Goal: Task Accomplishment & Management: Use online tool/utility

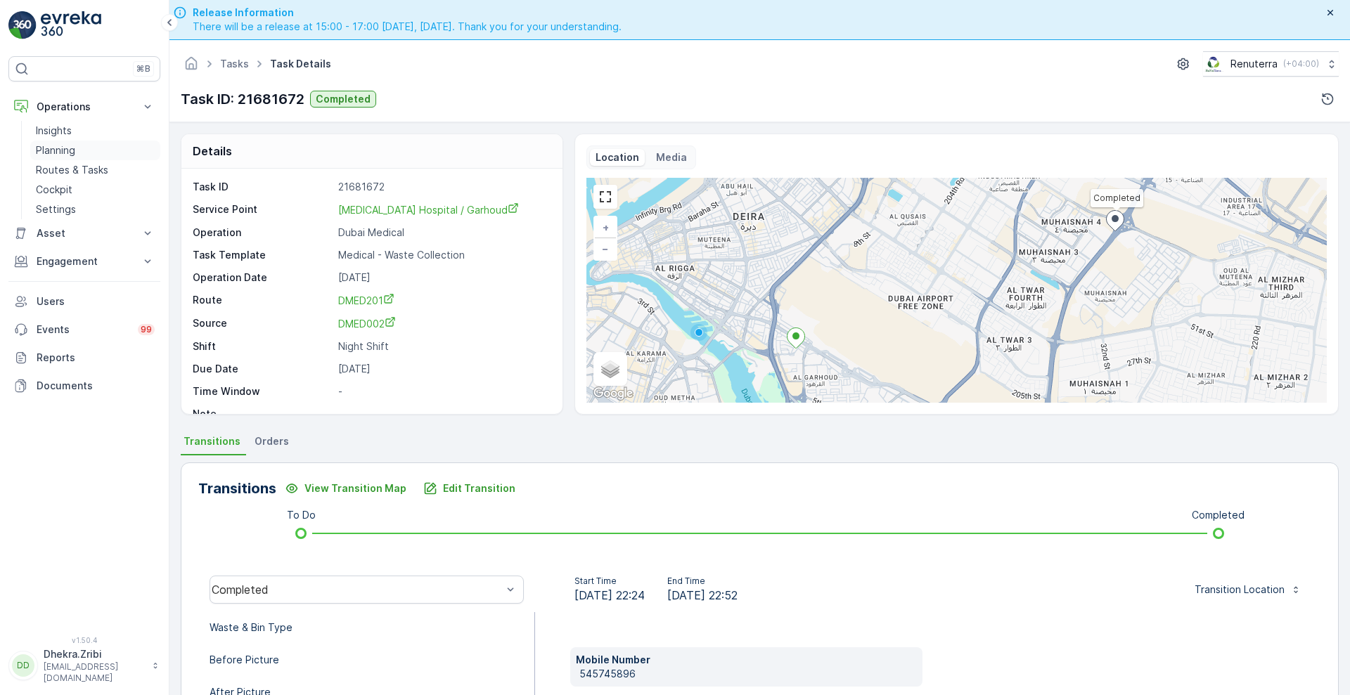
click at [68, 155] on p "Planning" at bounding box center [55, 150] width 39 height 14
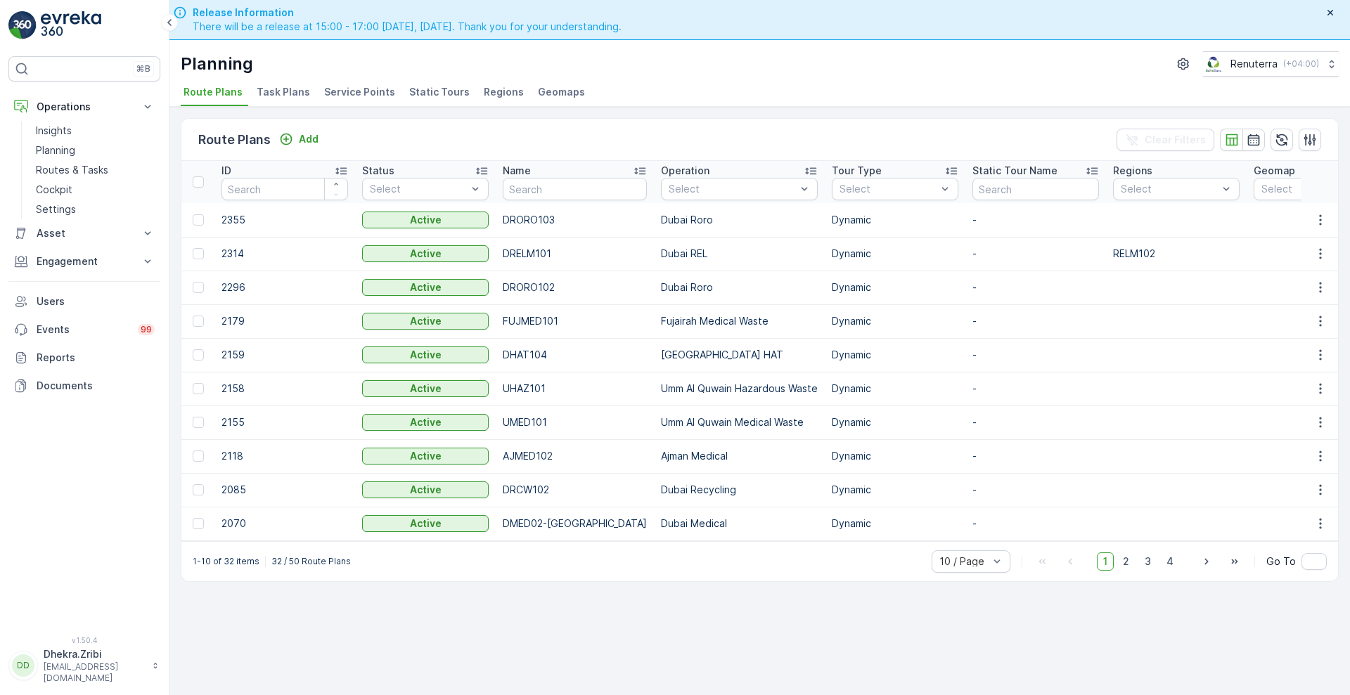
click at [371, 90] on span "Service Points" at bounding box center [359, 92] width 71 height 14
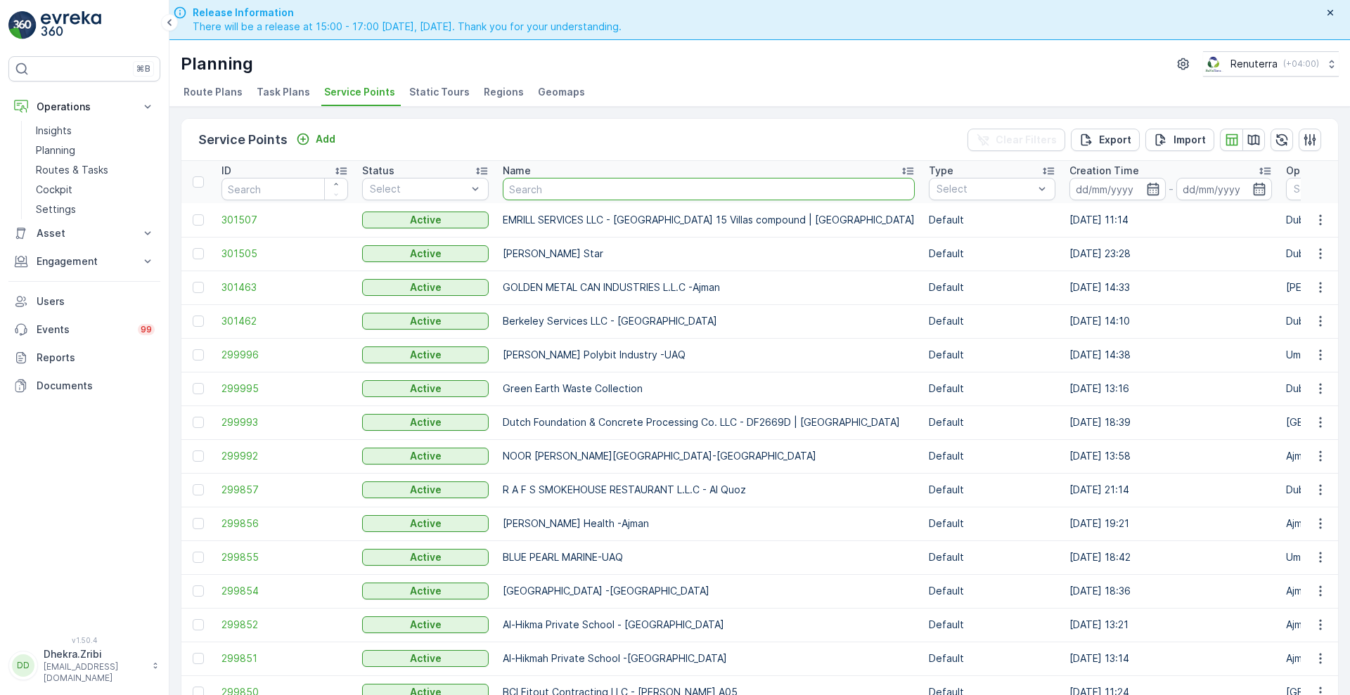
click at [574, 181] on input "text" at bounding box center [709, 189] width 412 height 23
type input "canadian"
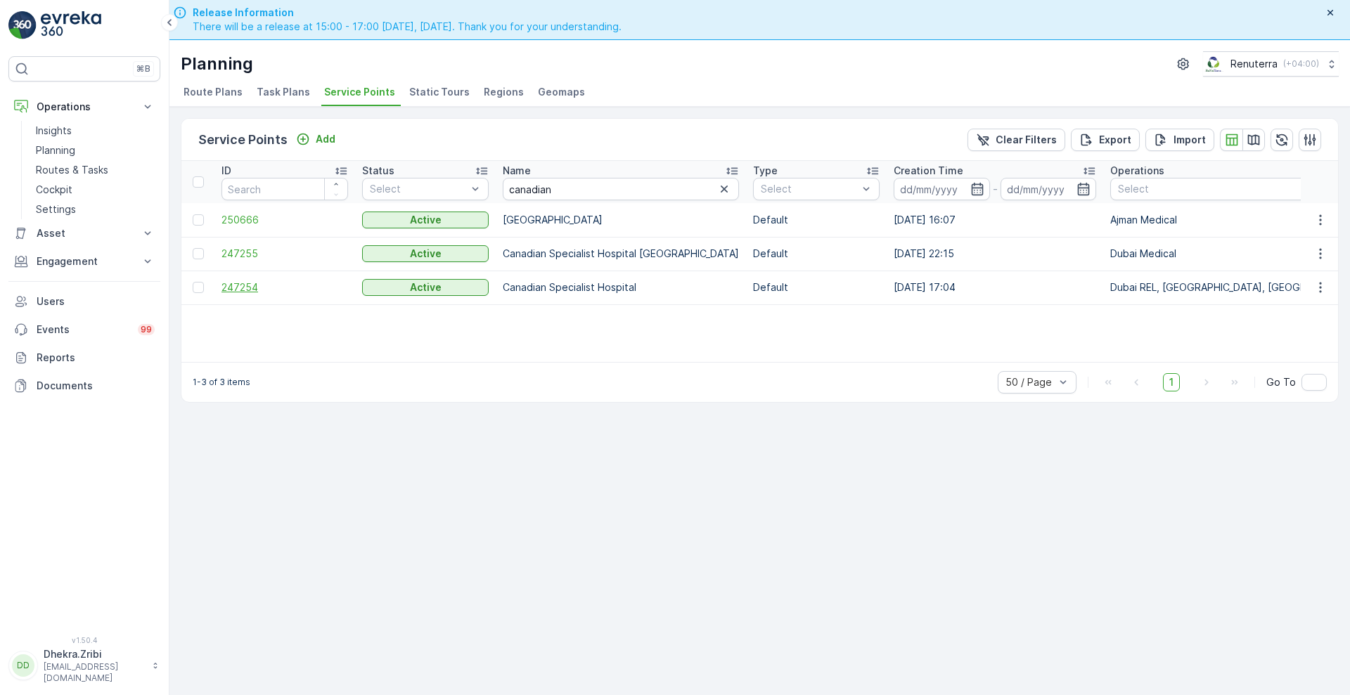
click at [248, 289] on span "247254" at bounding box center [285, 288] width 127 height 14
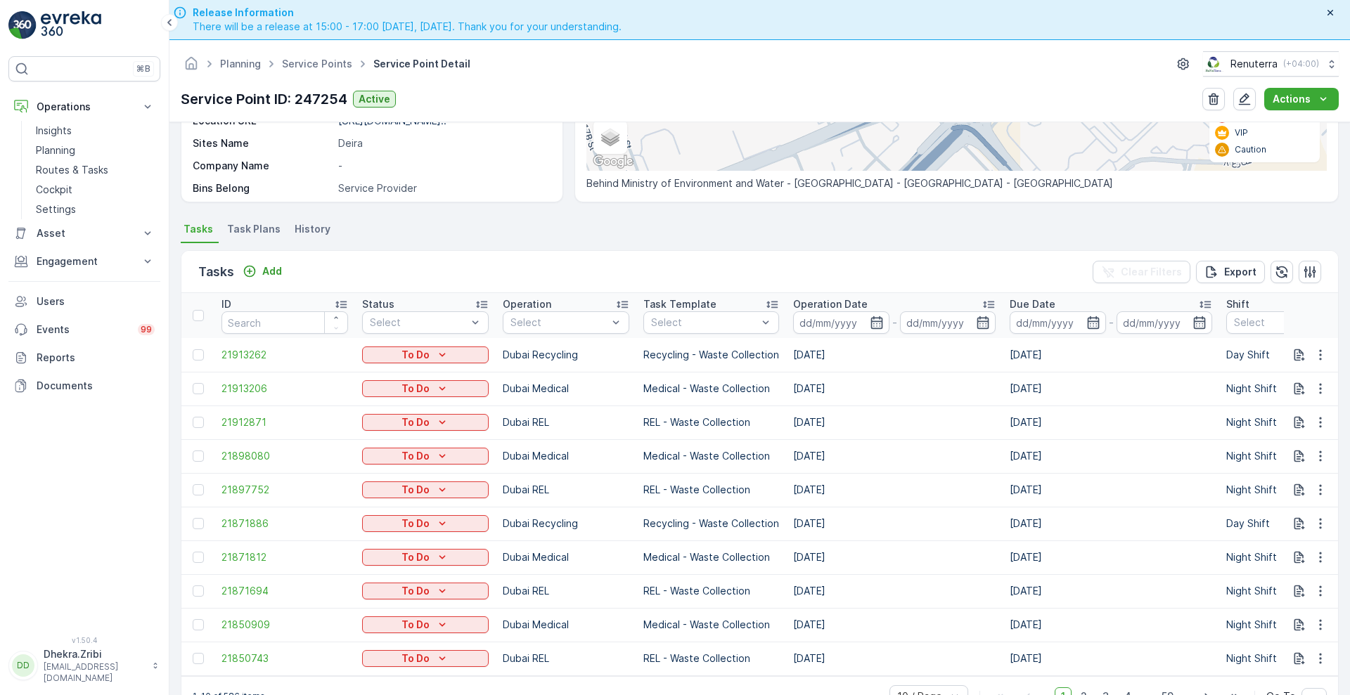
scroll to position [40, 0]
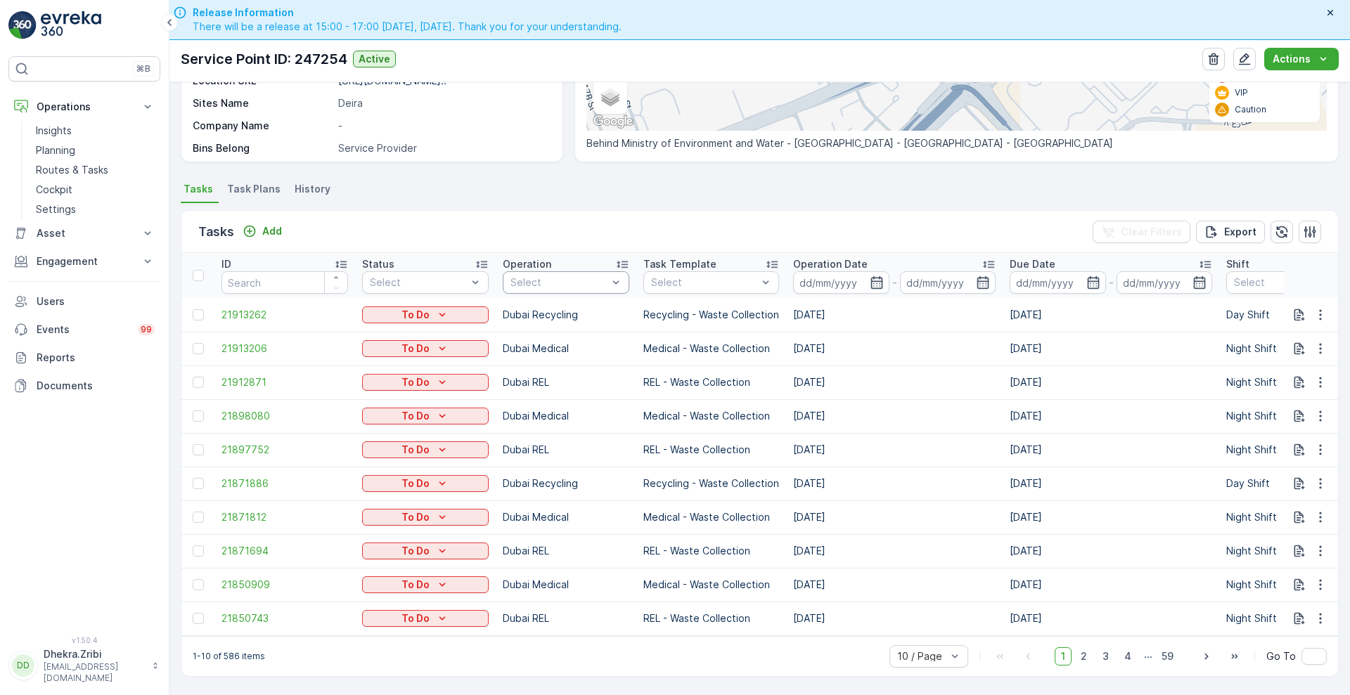
click at [596, 283] on div "Select" at bounding box center [566, 282] width 127 height 23
click at [574, 466] on p "Dubai Recycling" at bounding box center [565, 468] width 78 height 14
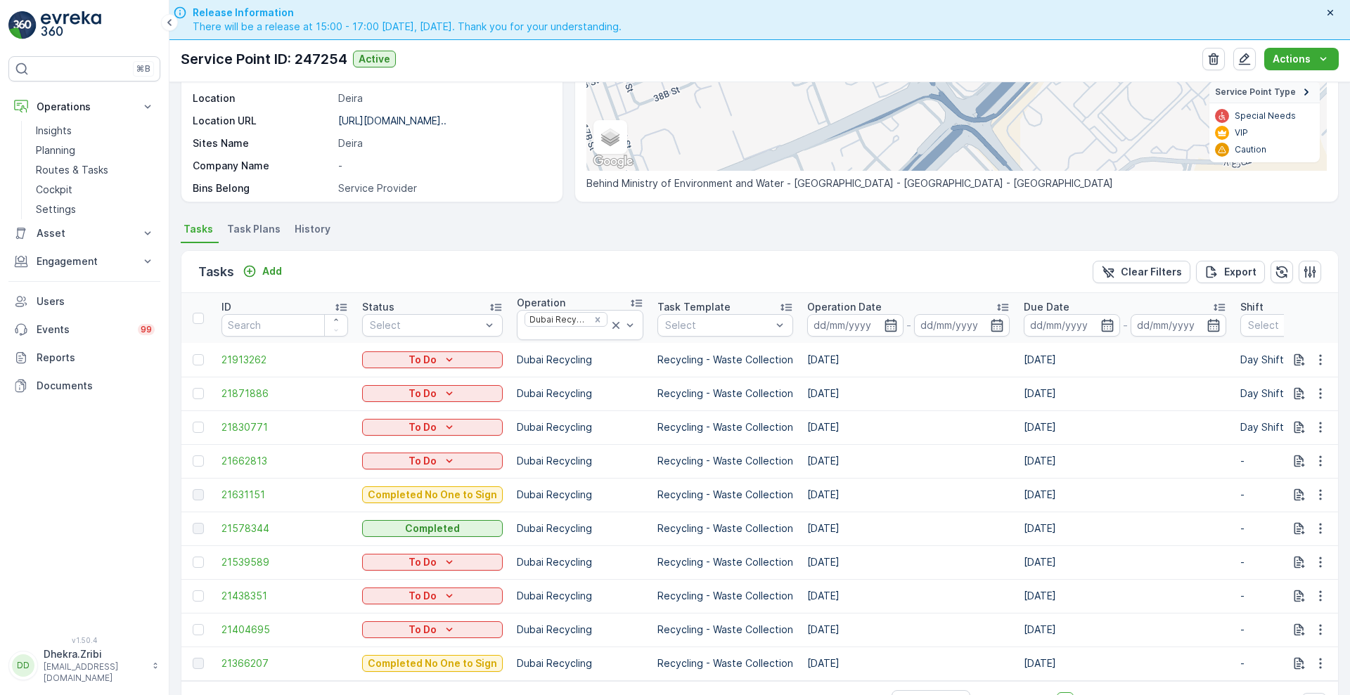
scroll to position [290, 0]
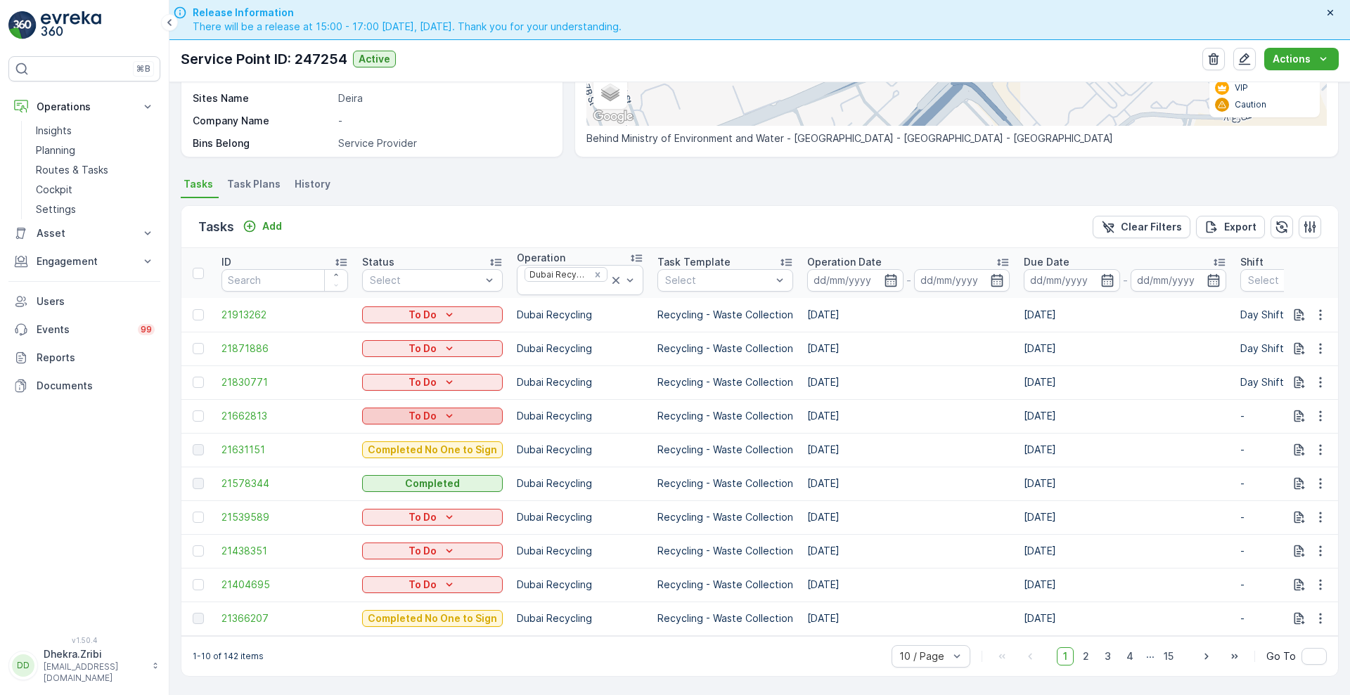
click at [425, 409] on p "To Do" at bounding box center [423, 416] width 28 height 14
click at [642, 492] on td "Dubai Recycling" at bounding box center [580, 484] width 141 height 34
click at [235, 447] on span "21631151" at bounding box center [285, 450] width 127 height 14
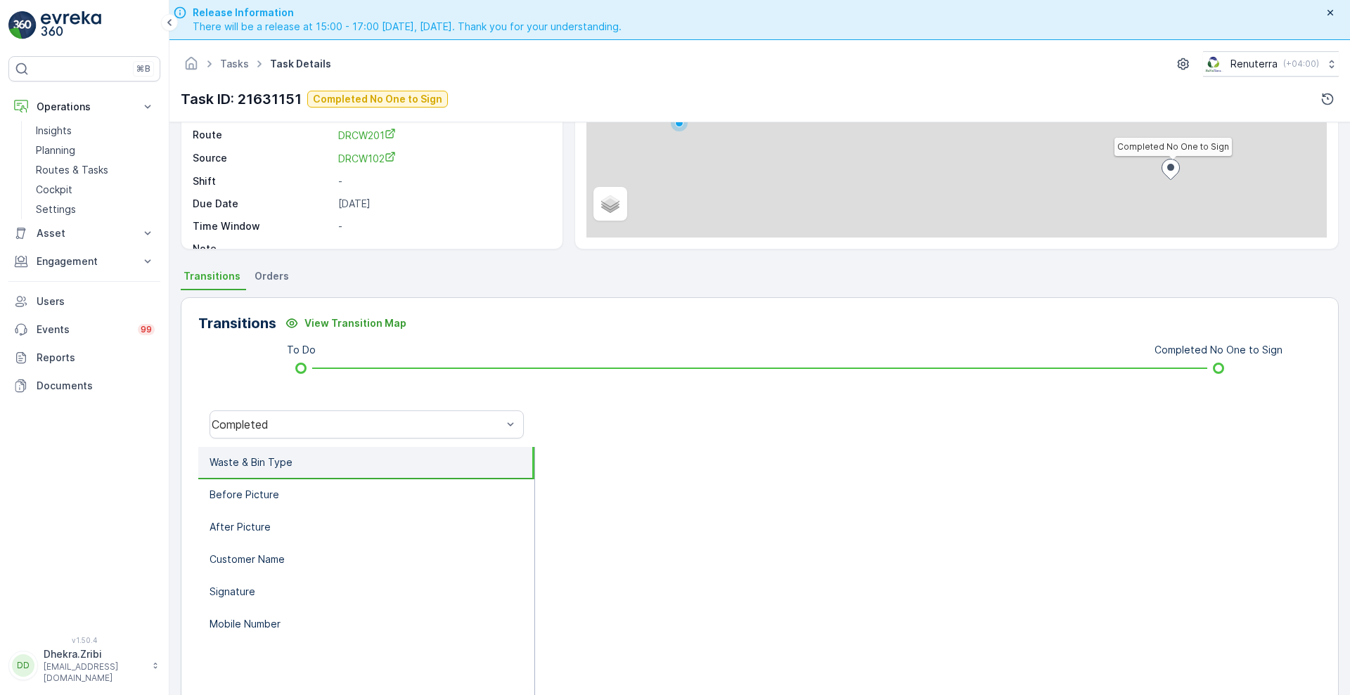
scroll to position [167, 0]
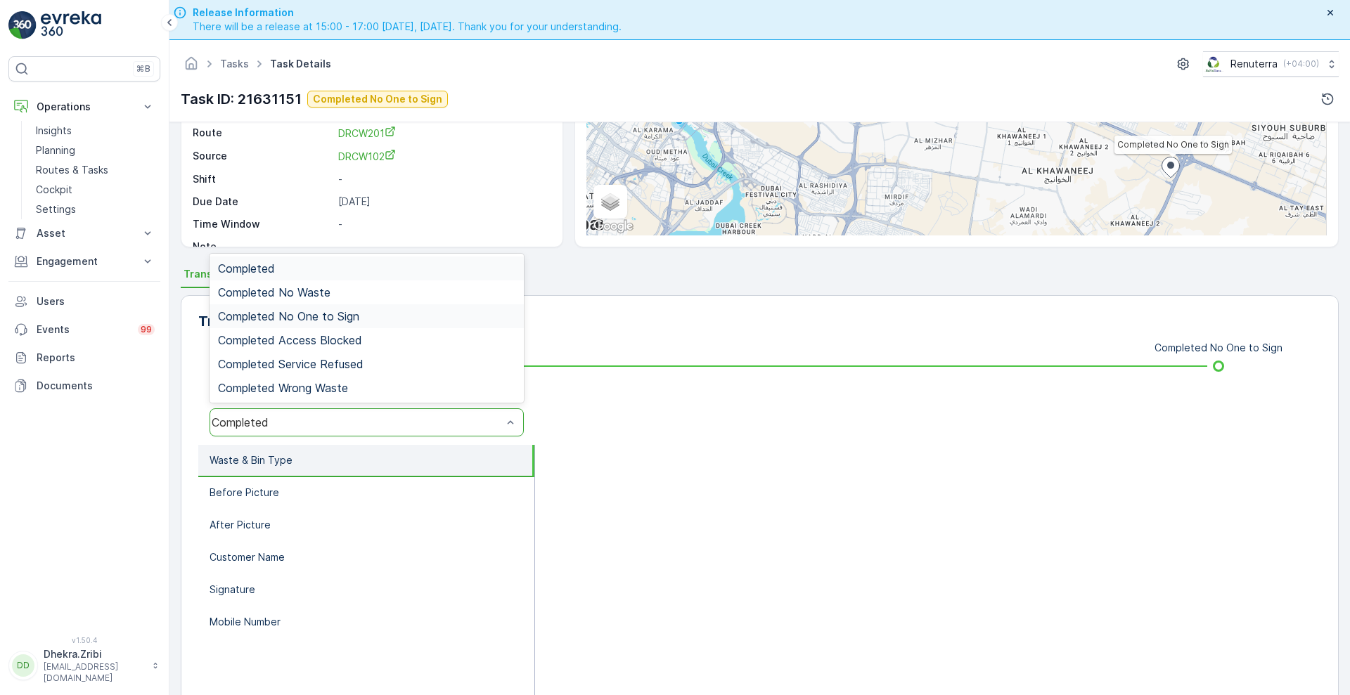
click at [326, 323] on div "Completed No One to Sign" at bounding box center [367, 316] width 314 height 24
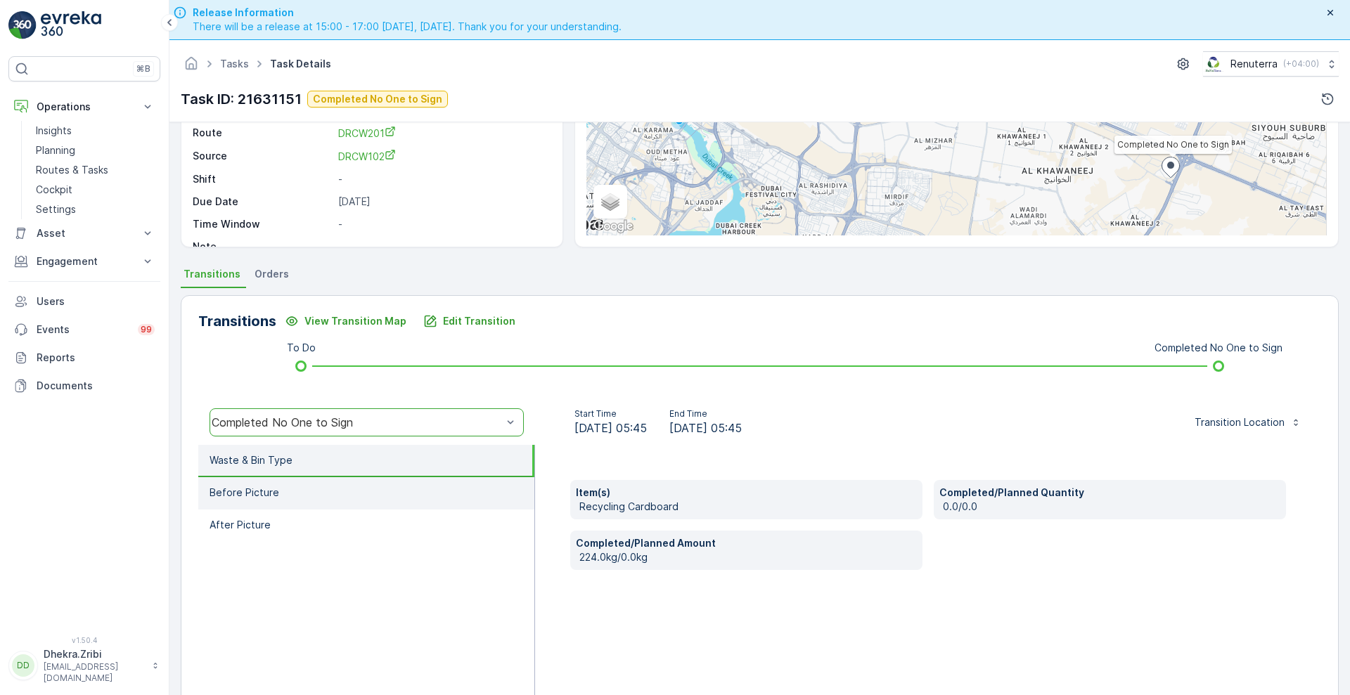
click at [258, 490] on p "Before Picture" at bounding box center [245, 493] width 70 height 14
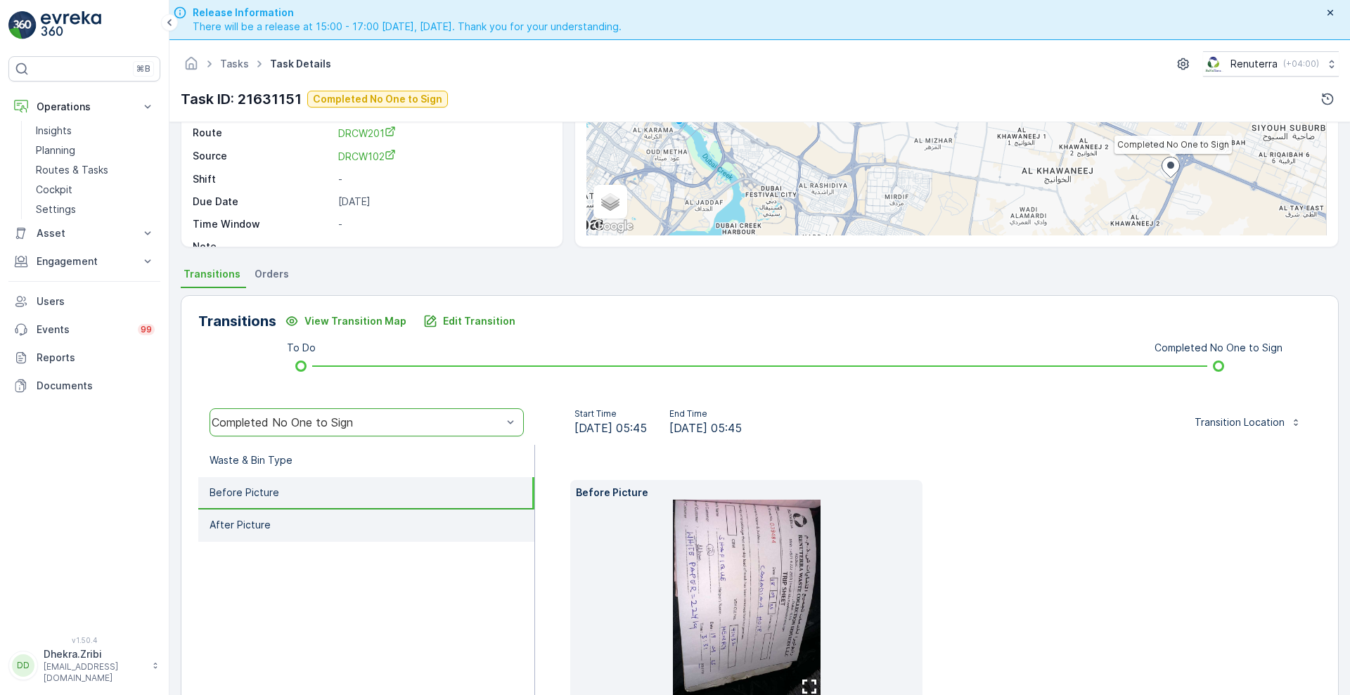
click at [281, 513] on li "After Picture" at bounding box center [366, 526] width 336 height 32
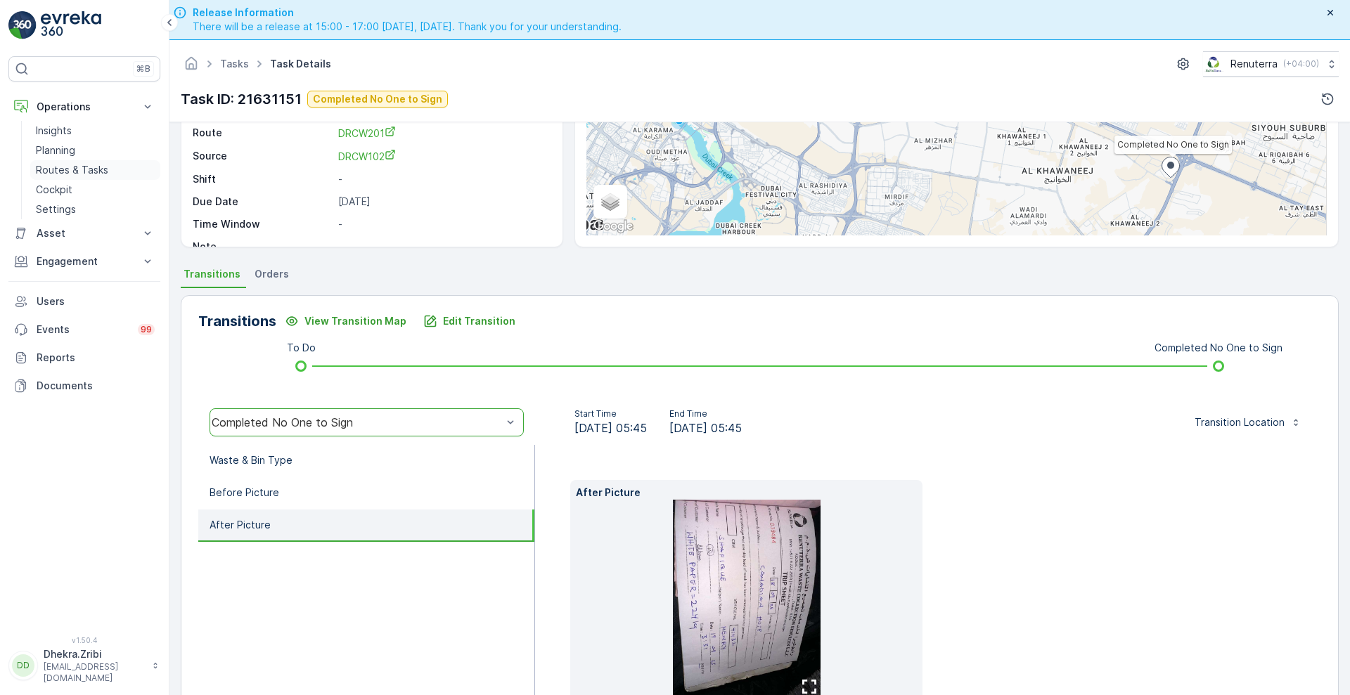
click at [68, 167] on p "Routes & Tasks" at bounding box center [72, 170] width 72 height 14
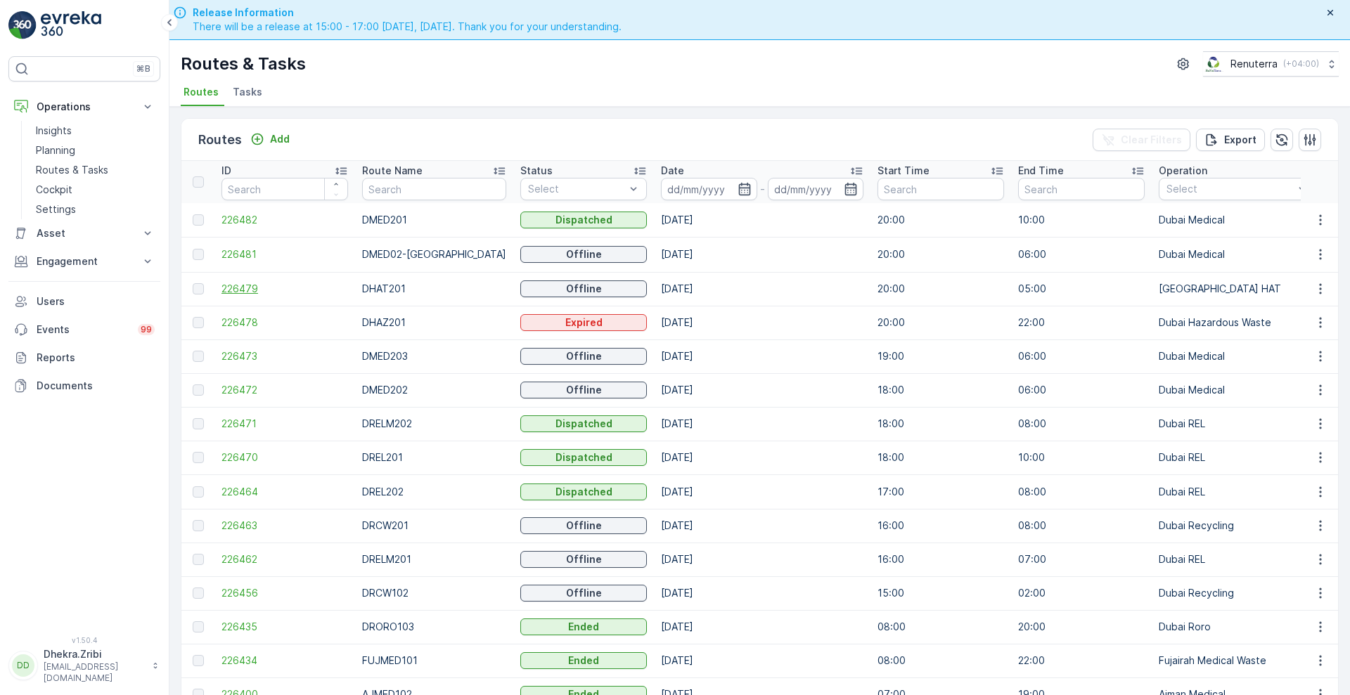
click at [233, 285] on span "226479" at bounding box center [285, 289] width 127 height 14
click at [241, 249] on span "226481" at bounding box center [285, 255] width 127 height 14
click at [239, 253] on span "226481" at bounding box center [285, 255] width 127 height 14
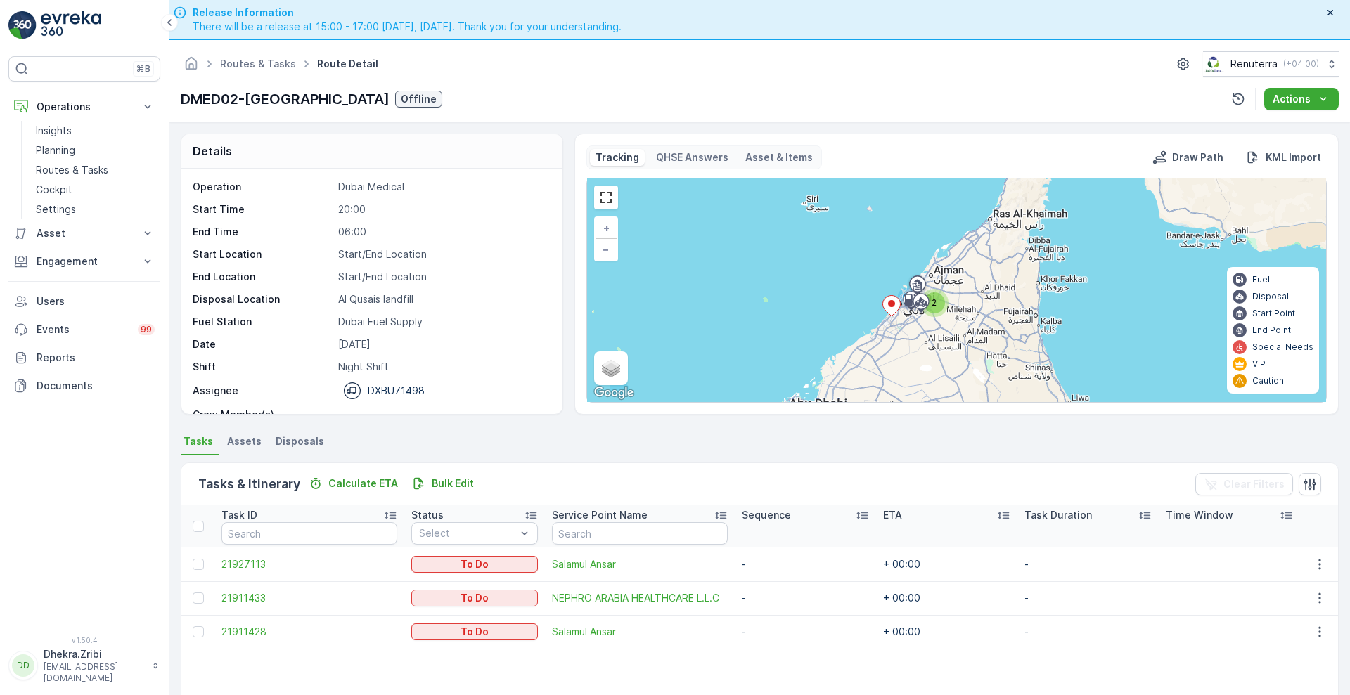
click at [563, 560] on span "Salamul Ansar" at bounding box center [639, 565] width 175 height 14
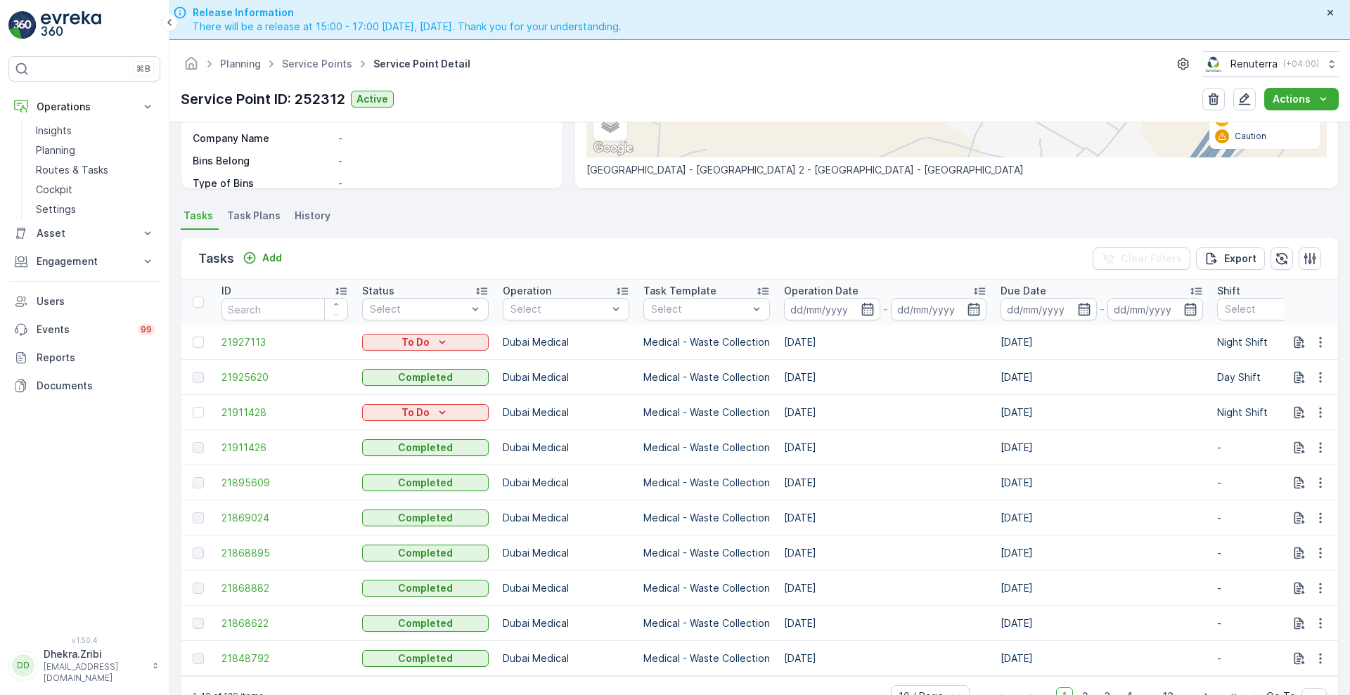
scroll to position [40, 0]
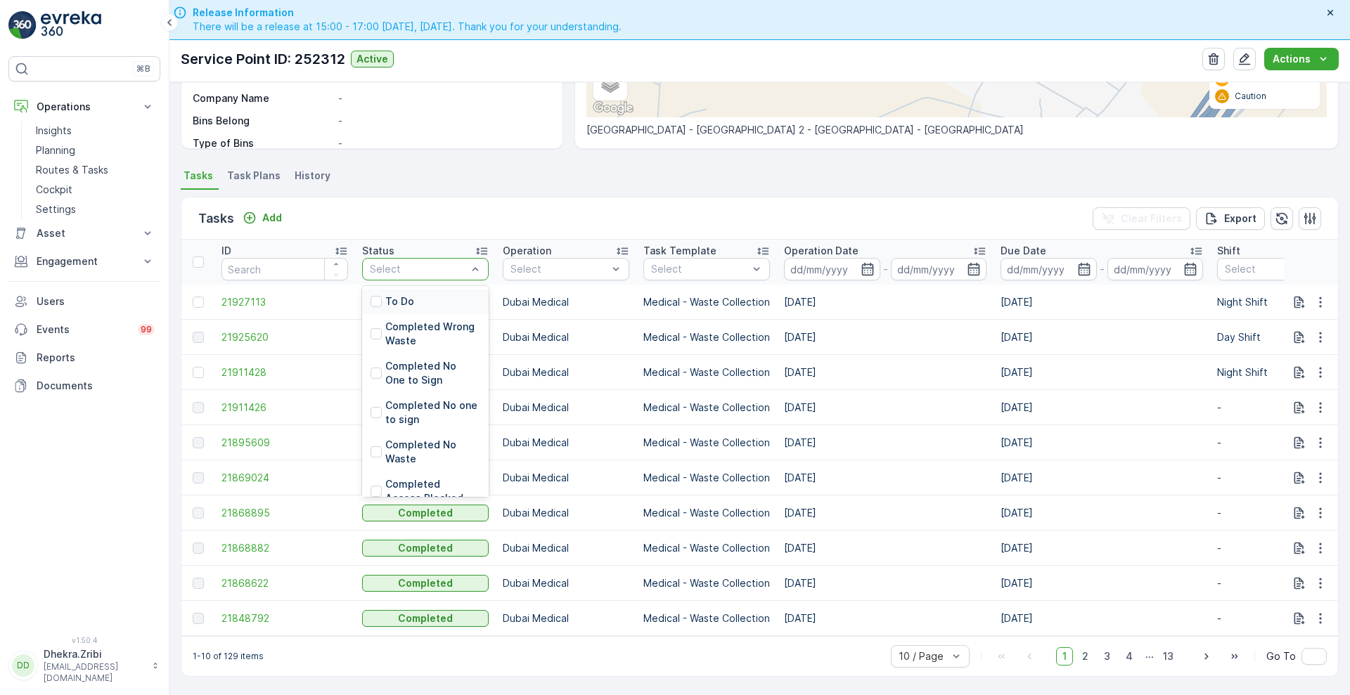
click at [397, 258] on div "Select" at bounding box center [425, 269] width 127 height 23
click at [411, 297] on p "To Do" at bounding box center [399, 302] width 29 height 14
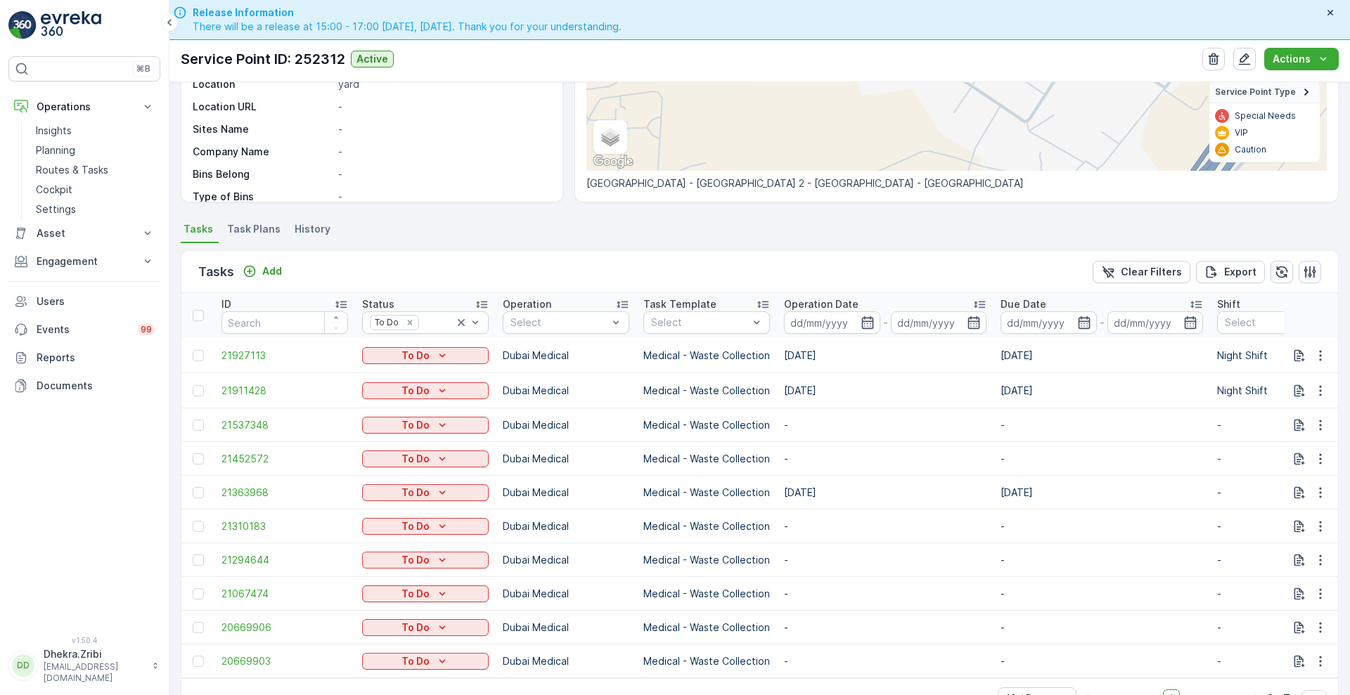
scroll to position [292, 0]
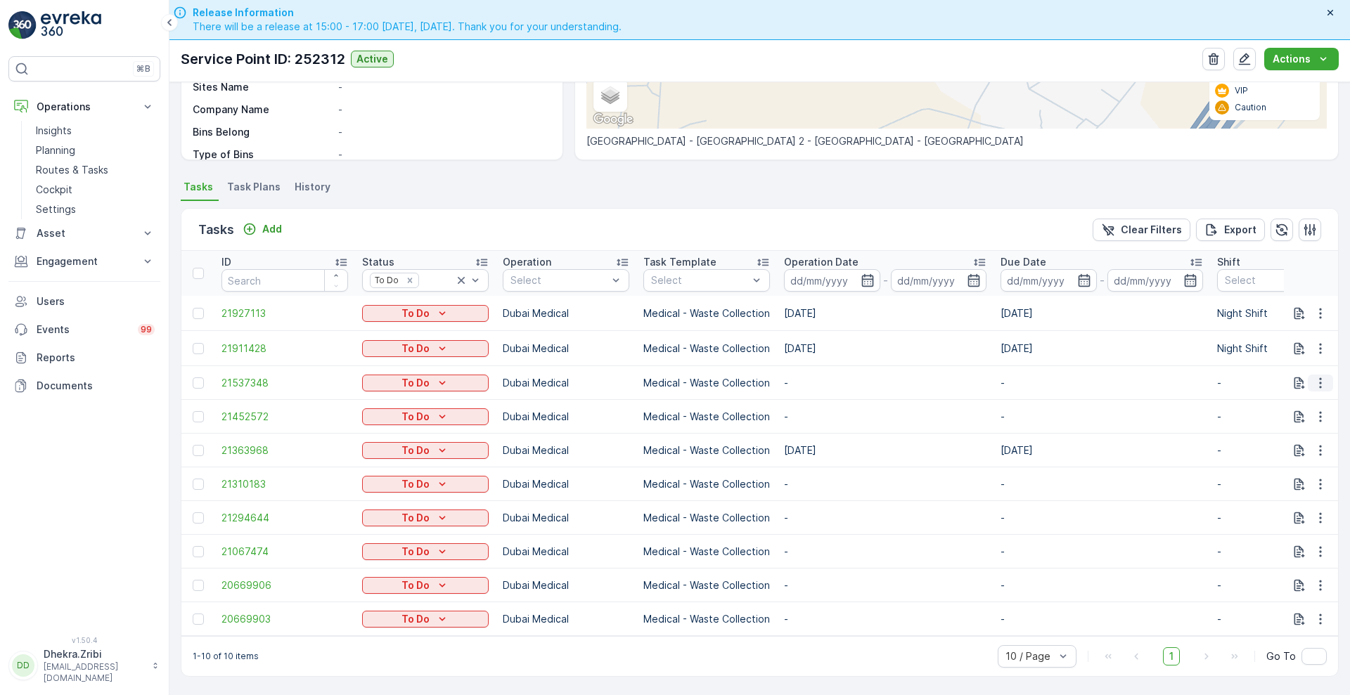
click at [1308, 375] on button "button" at bounding box center [1320, 383] width 25 height 17
click at [1278, 436] on span "Change Route" at bounding box center [1284, 437] width 68 height 14
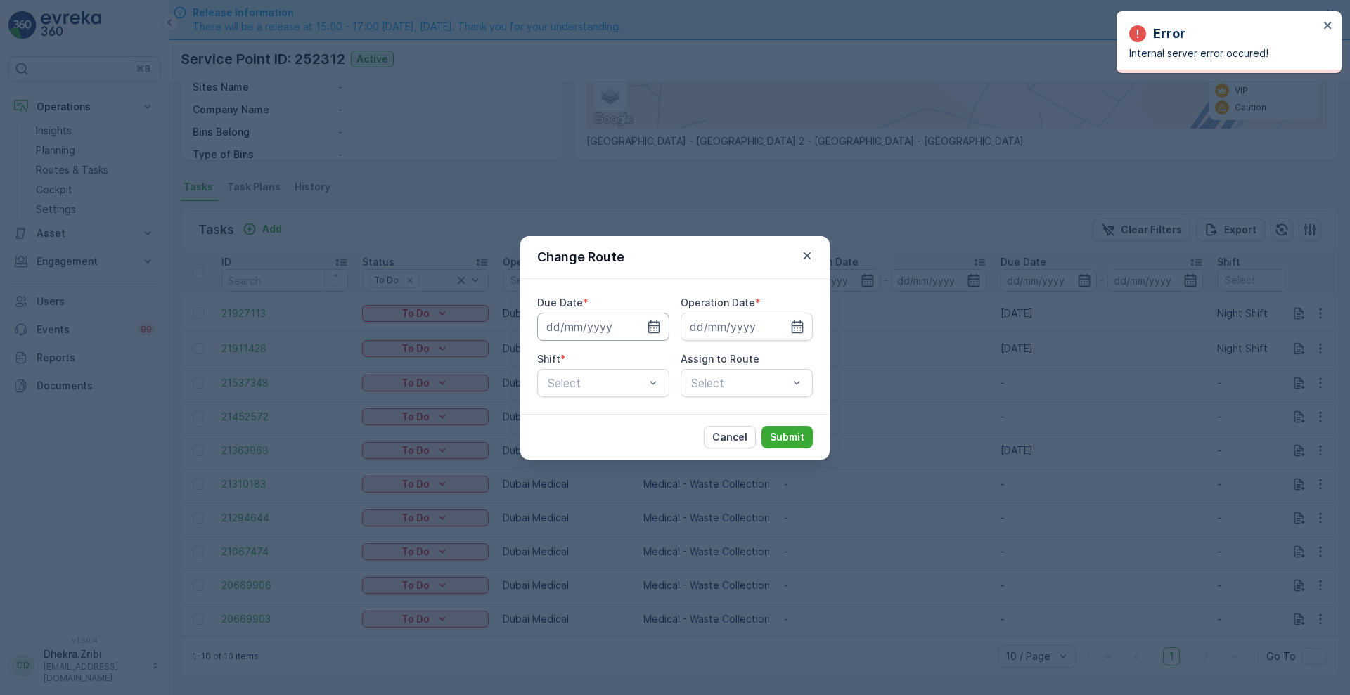
click at [646, 318] on input at bounding box center [603, 327] width 132 height 28
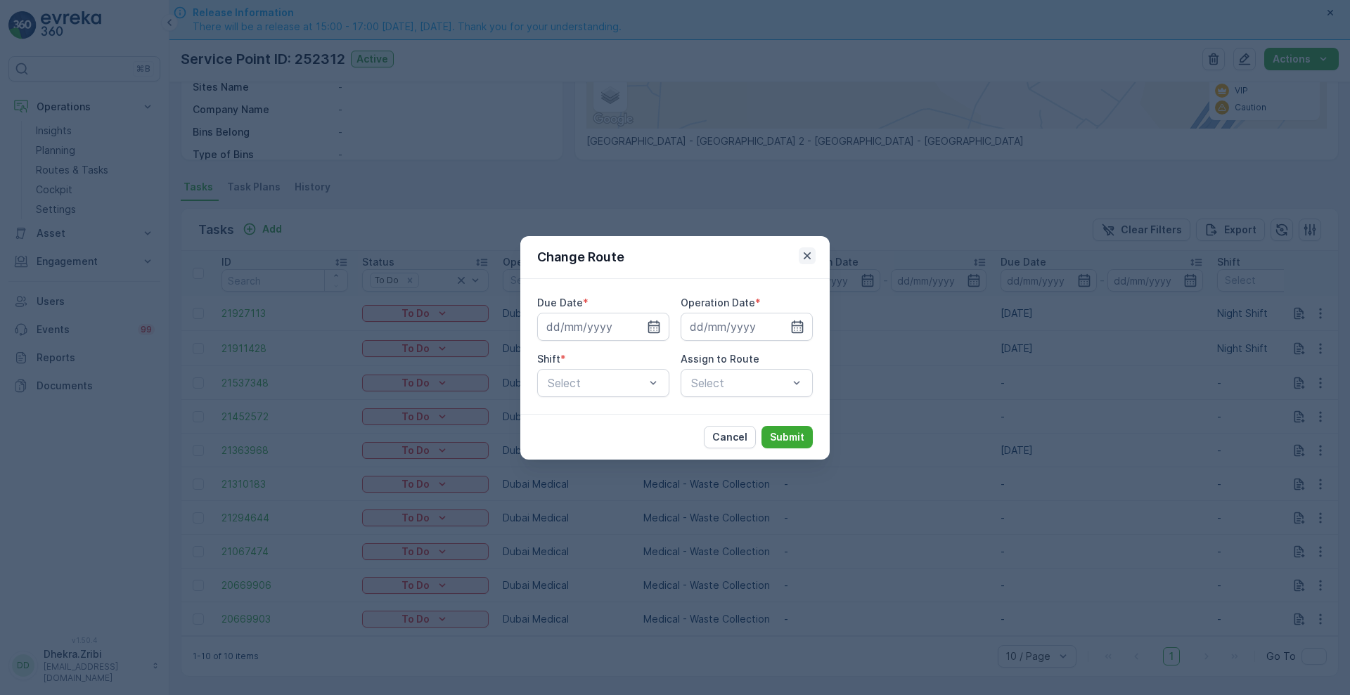
click at [807, 262] on icon "button" at bounding box center [807, 256] width 14 height 14
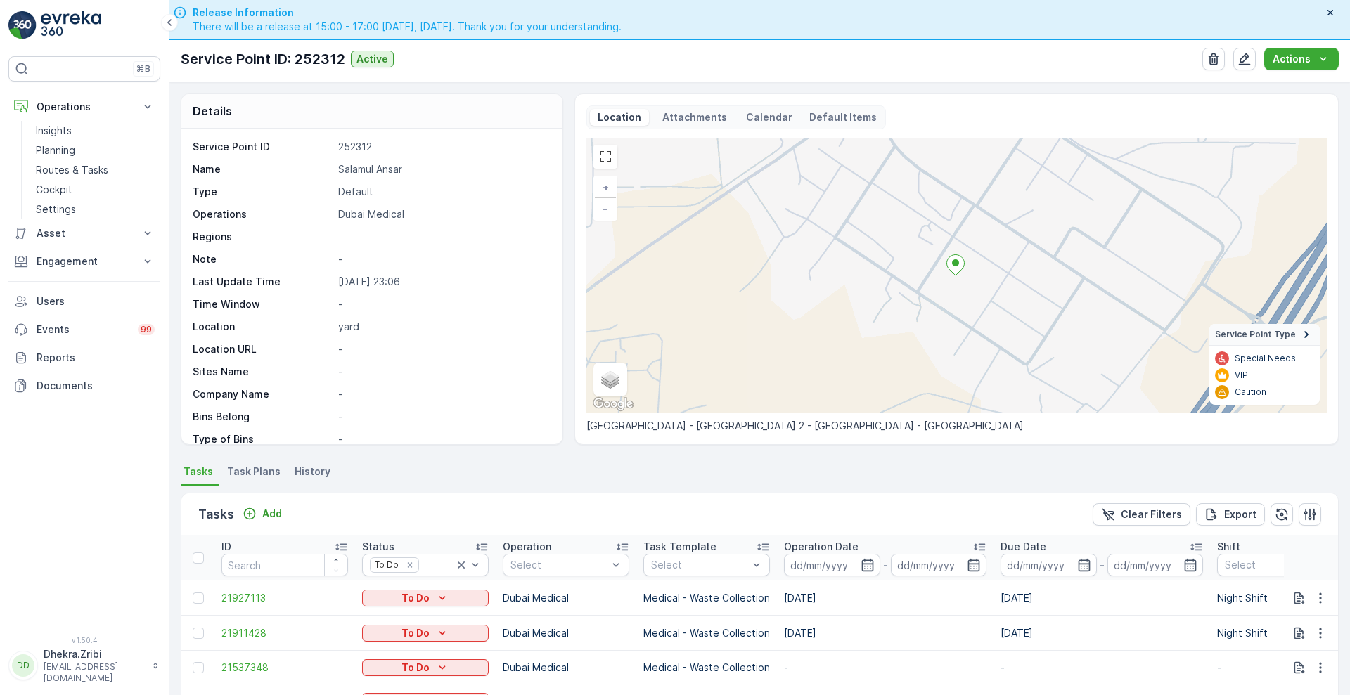
scroll to position [0, 0]
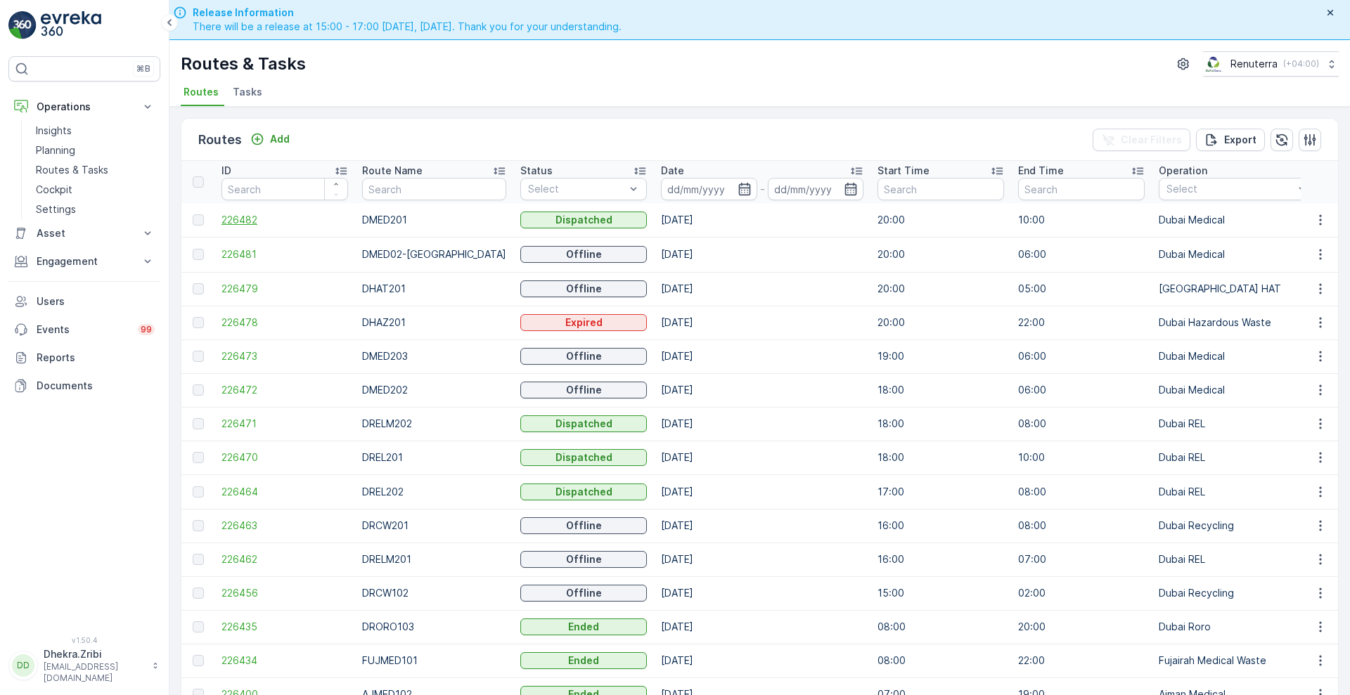
click at [246, 219] on span "226482" at bounding box center [285, 220] width 127 height 14
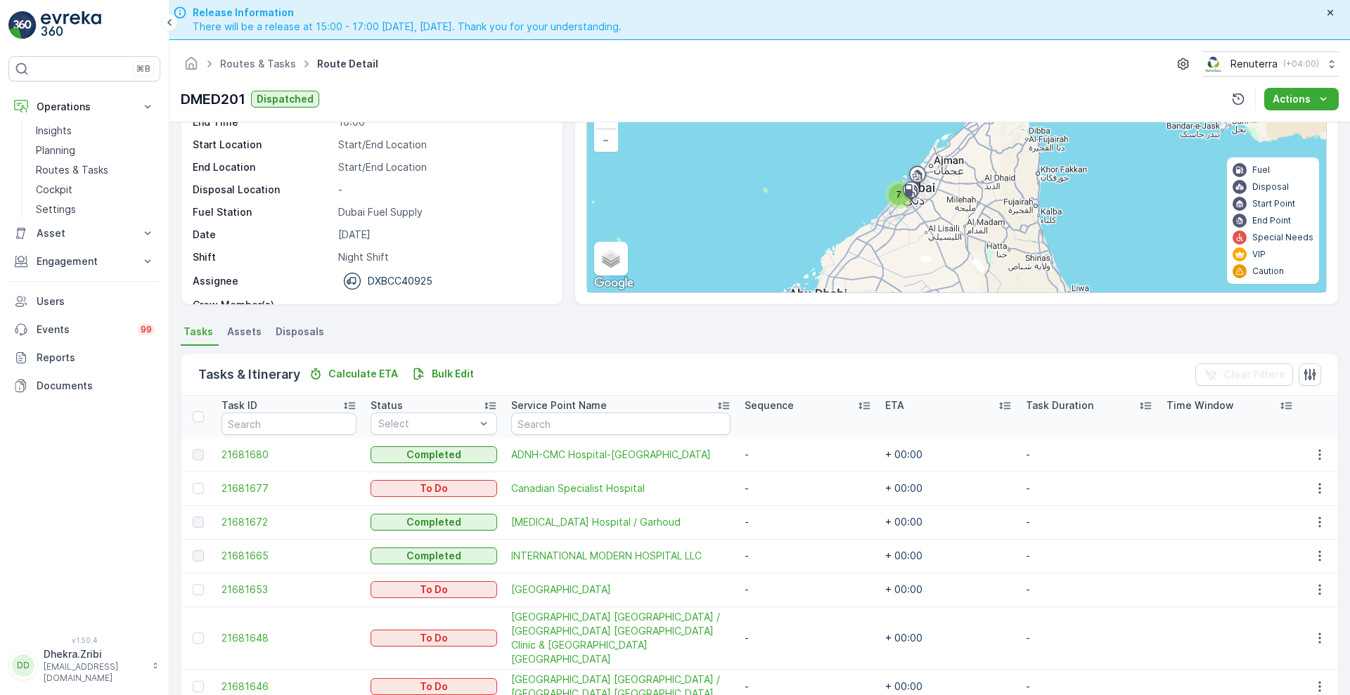
scroll to position [110, 0]
click at [244, 553] on span "21681665" at bounding box center [289, 556] width 135 height 14
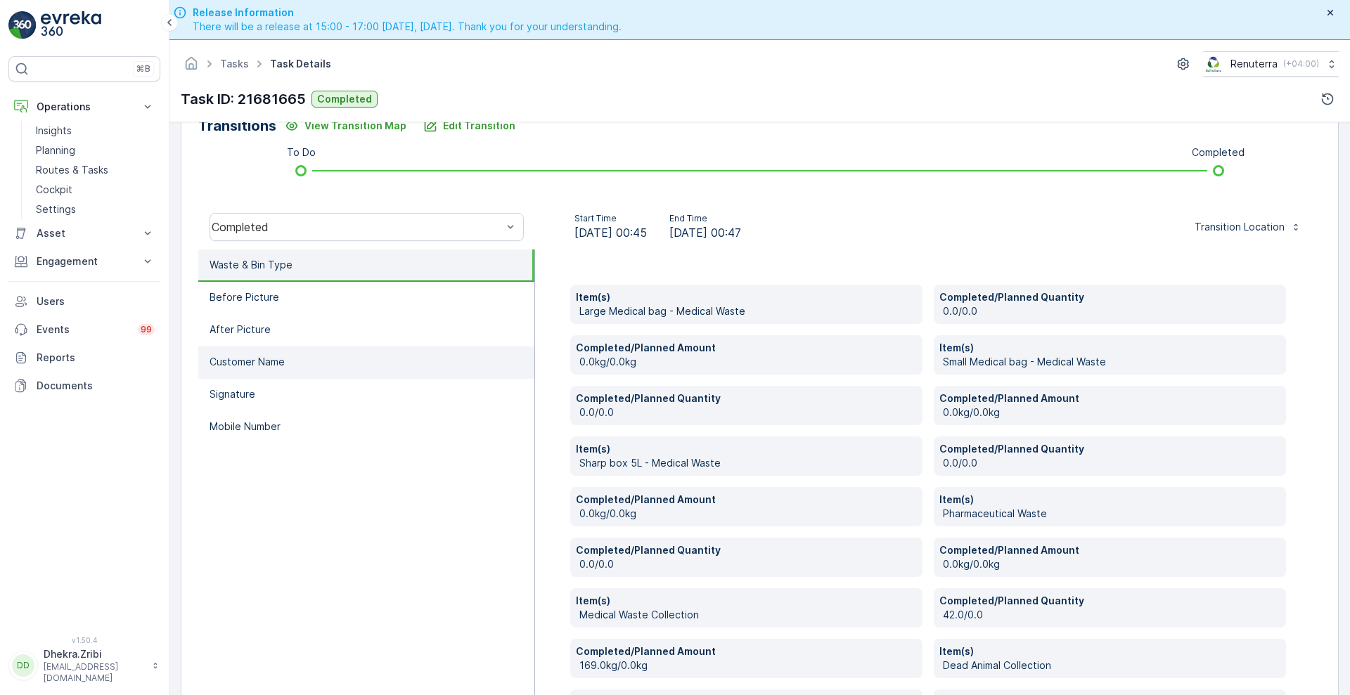
scroll to position [315, 0]
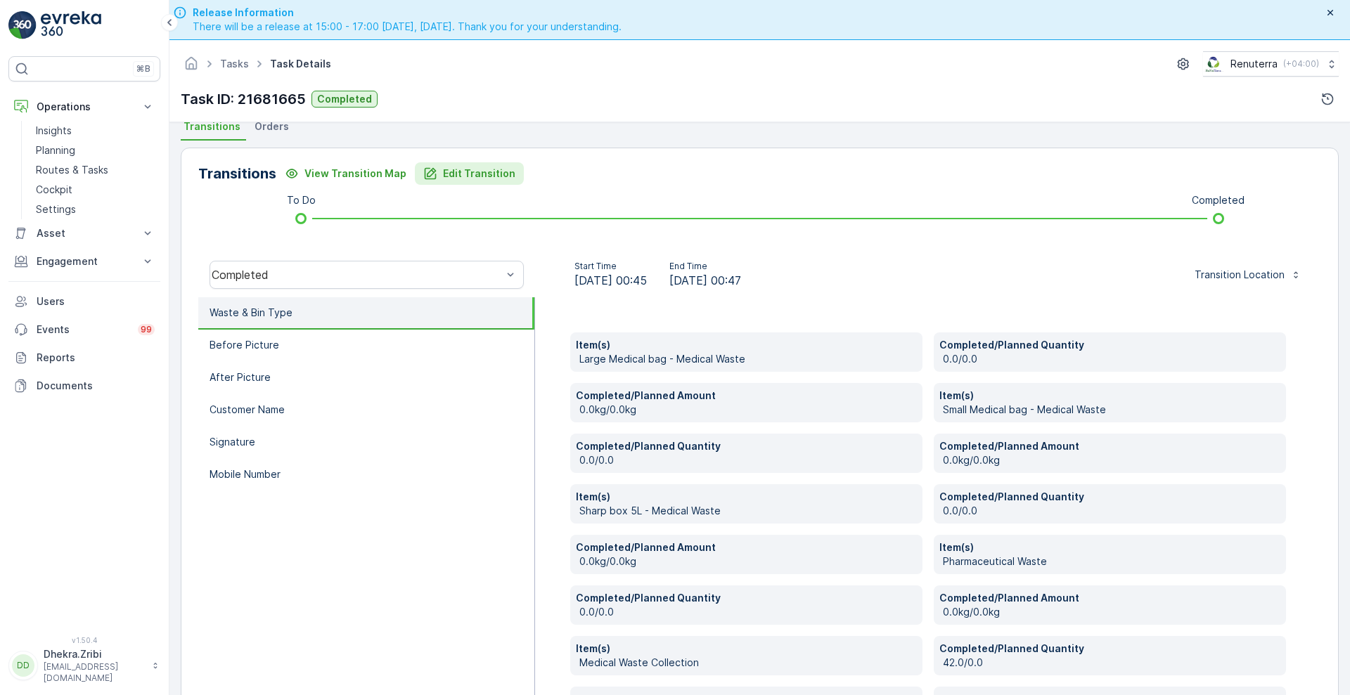
click at [485, 173] on p "Edit Transition" at bounding box center [479, 174] width 72 height 14
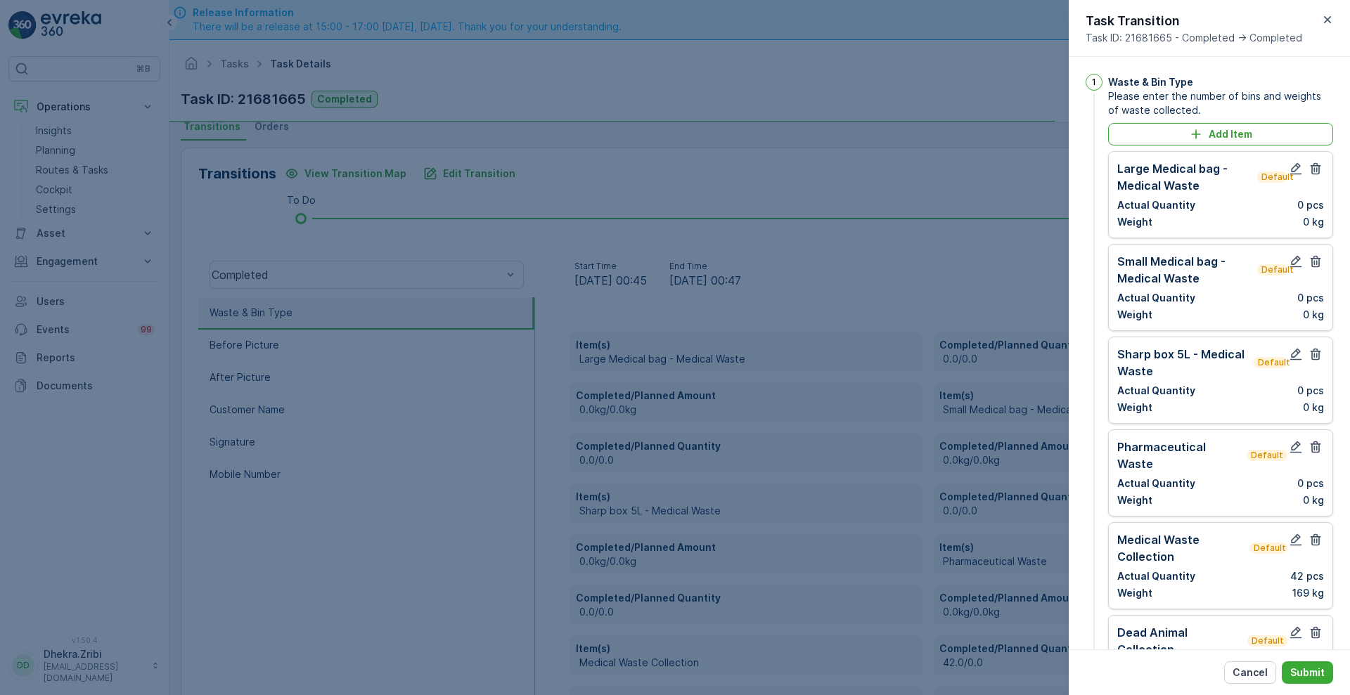
scroll to position [755, 0]
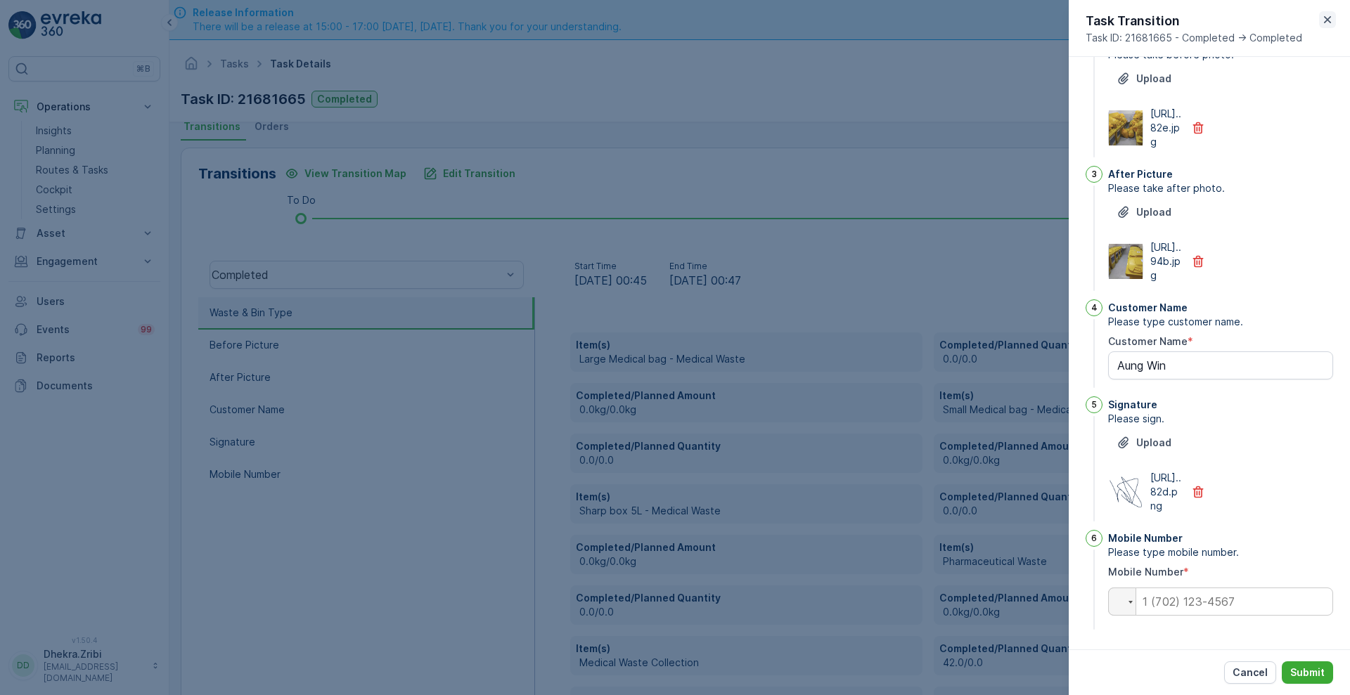
click at [1330, 22] on icon "button" at bounding box center [1327, 19] width 7 height 7
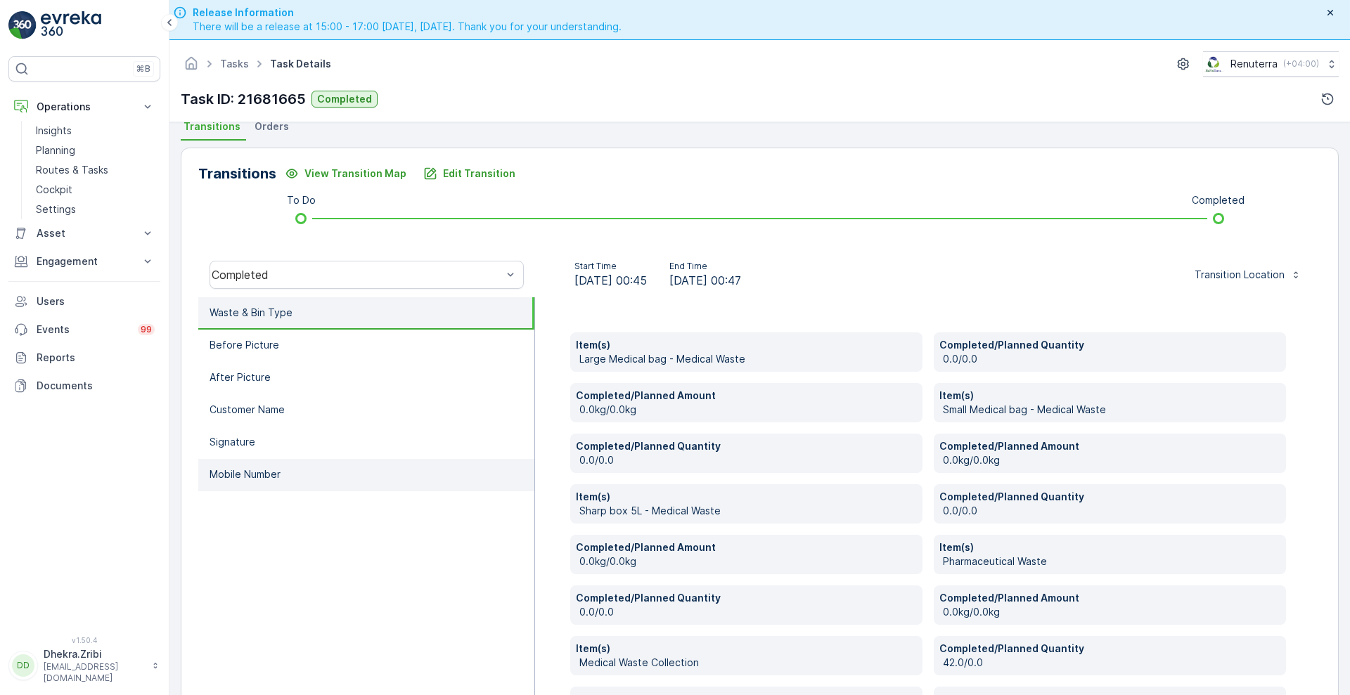
click at [222, 466] on li "Mobile Number" at bounding box center [366, 475] width 336 height 32
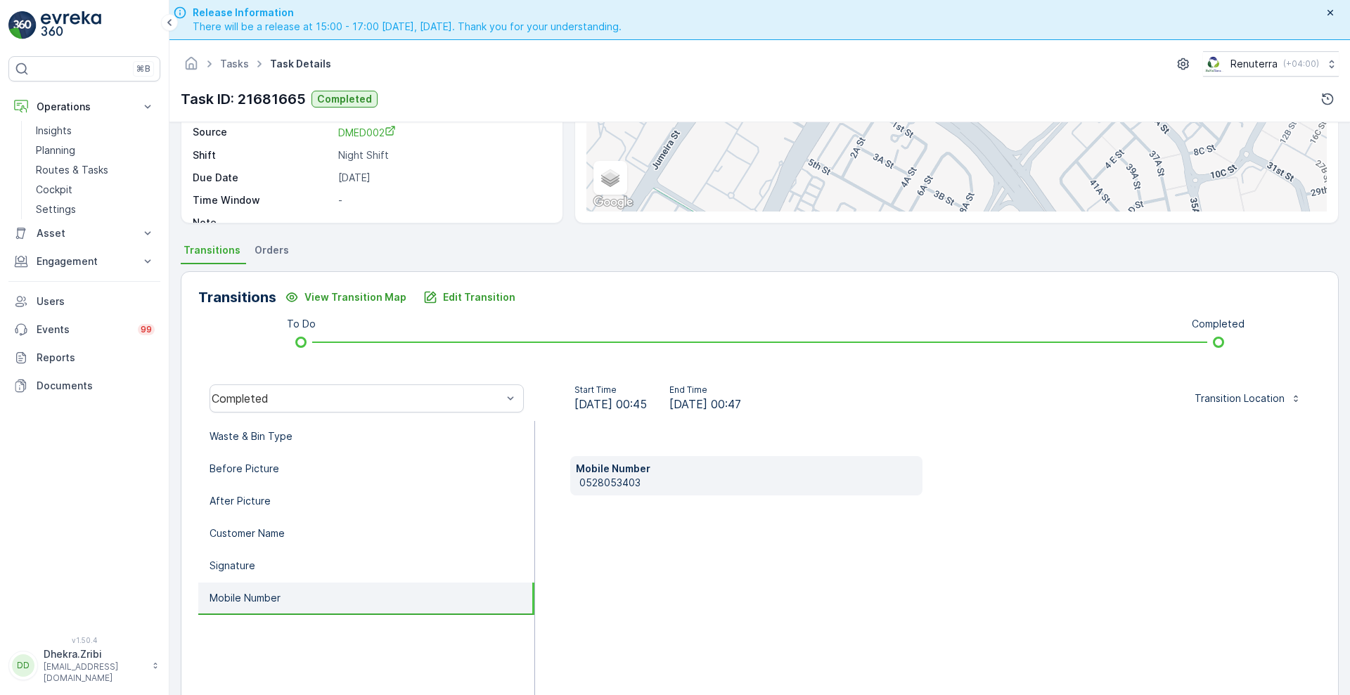
scroll to position [191, 0]
drag, startPoint x: 577, startPoint y: 480, endPoint x: 663, endPoint y: 481, distance: 85.8
click at [663, 481] on div "Mobile Number [PHONE_NUMBER]" at bounding box center [746, 475] width 352 height 39
copy p "0528053403"
click at [434, 301] on div "Edit Transition" at bounding box center [469, 297] width 92 height 14
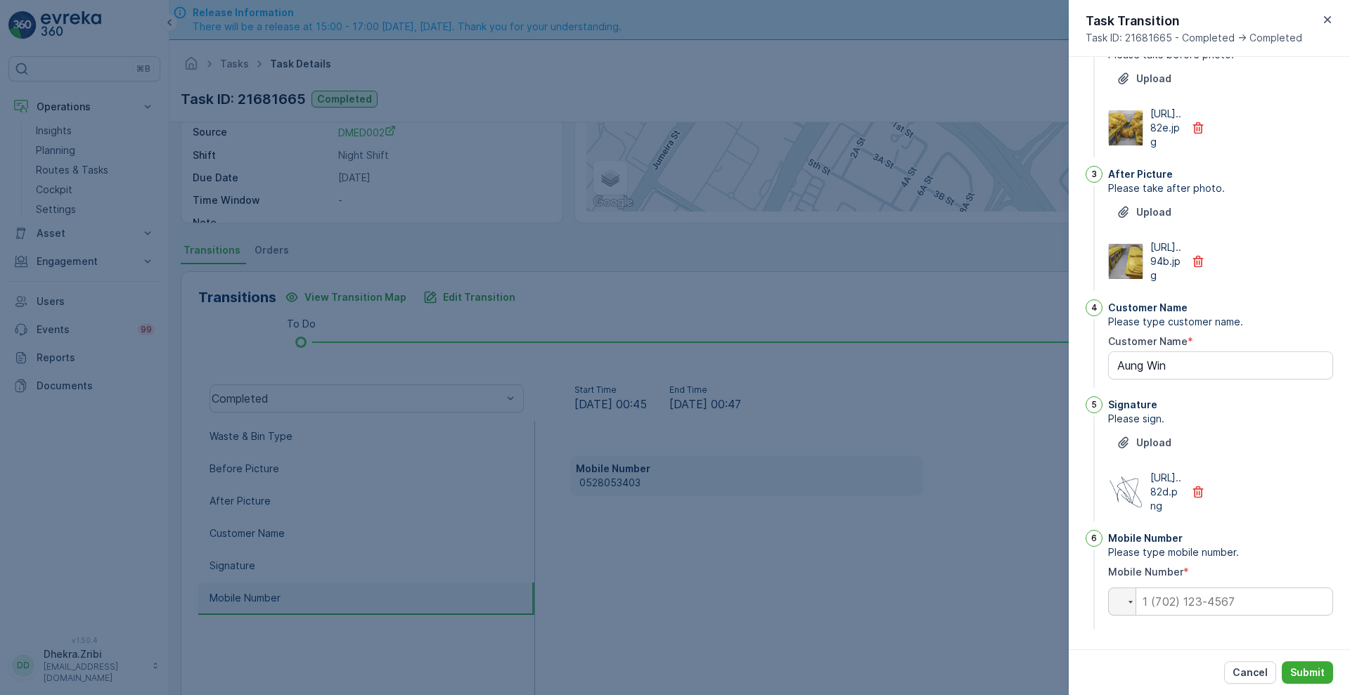
scroll to position [755, 0]
click at [1200, 603] on input "tel" at bounding box center [1220, 602] width 225 height 28
paste input "0528053403"
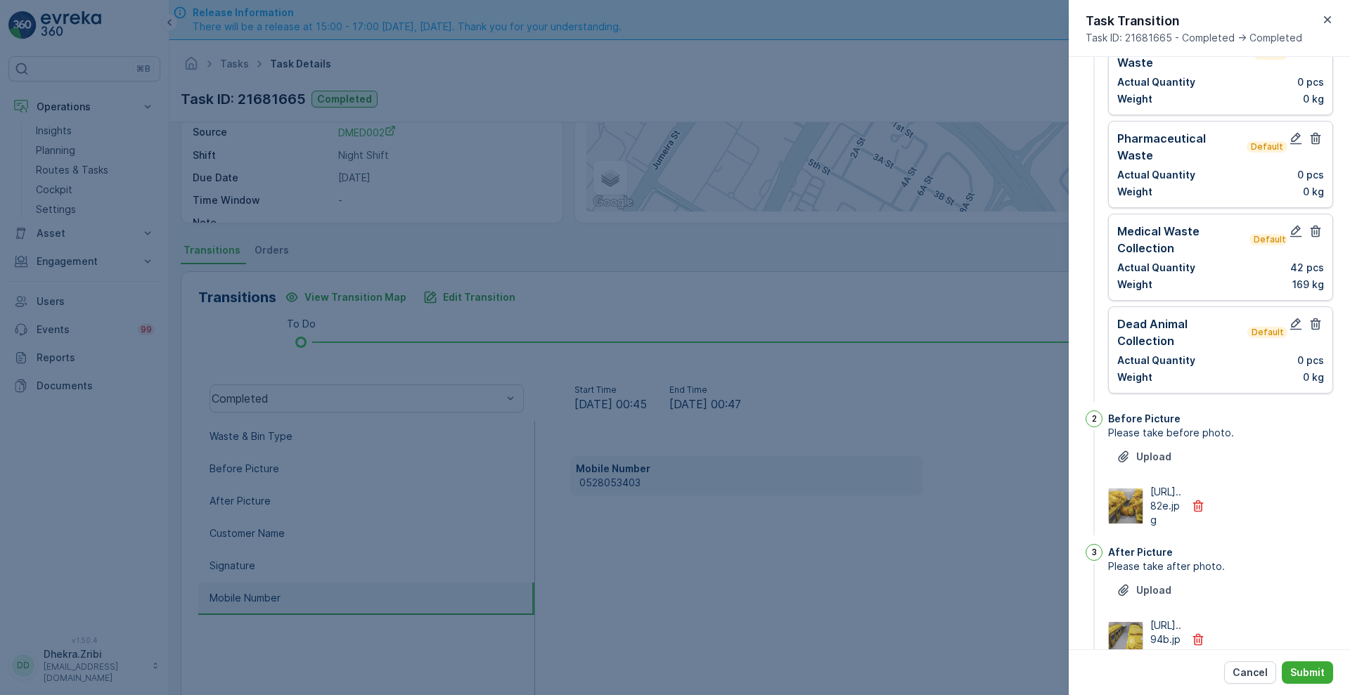
scroll to position [308, 0]
type input "0528053403"
click at [1309, 318] on icon "button" at bounding box center [1316, 325] width 14 height 14
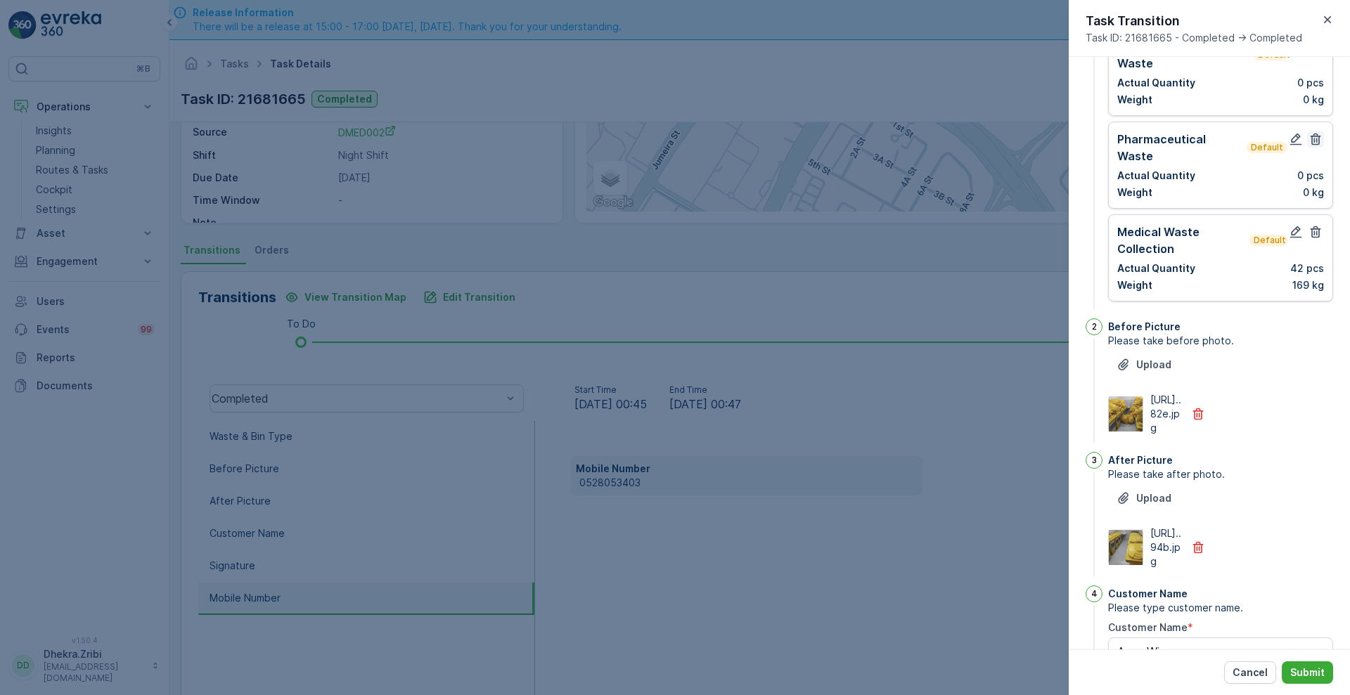
click at [1312, 141] on icon "button" at bounding box center [1316, 139] width 14 height 14
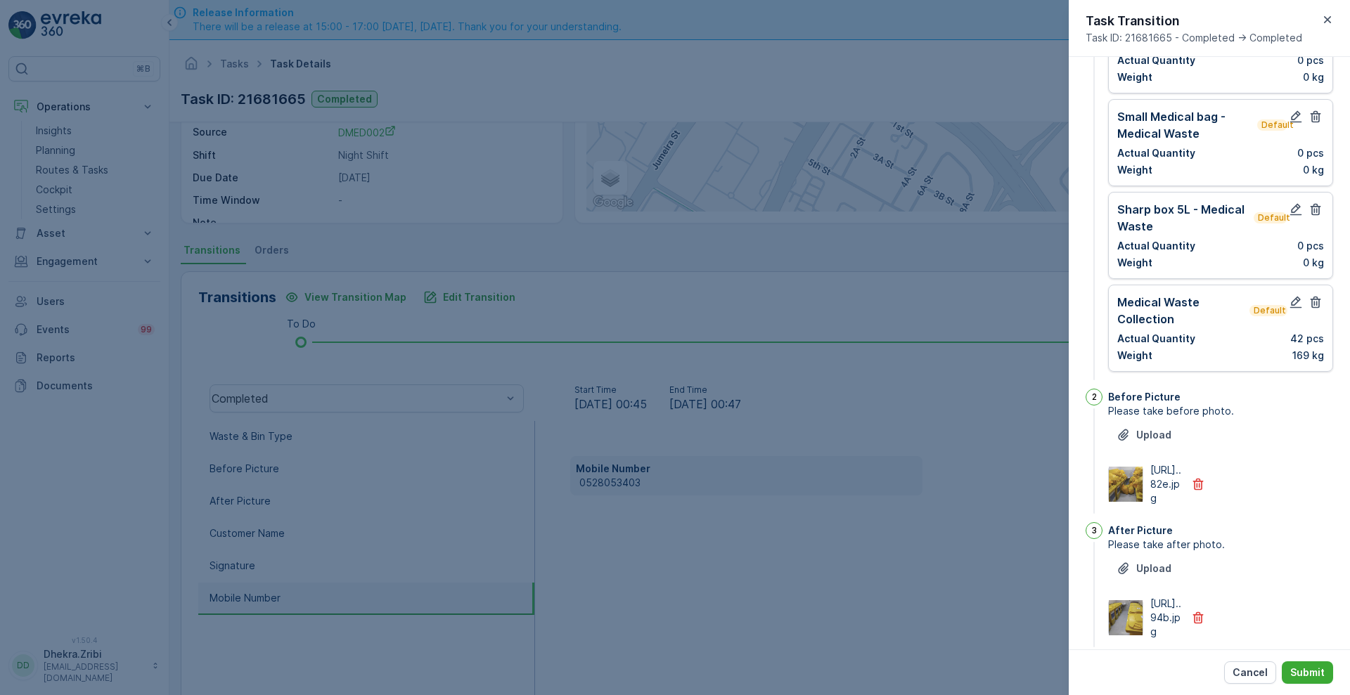
scroll to position [134, 0]
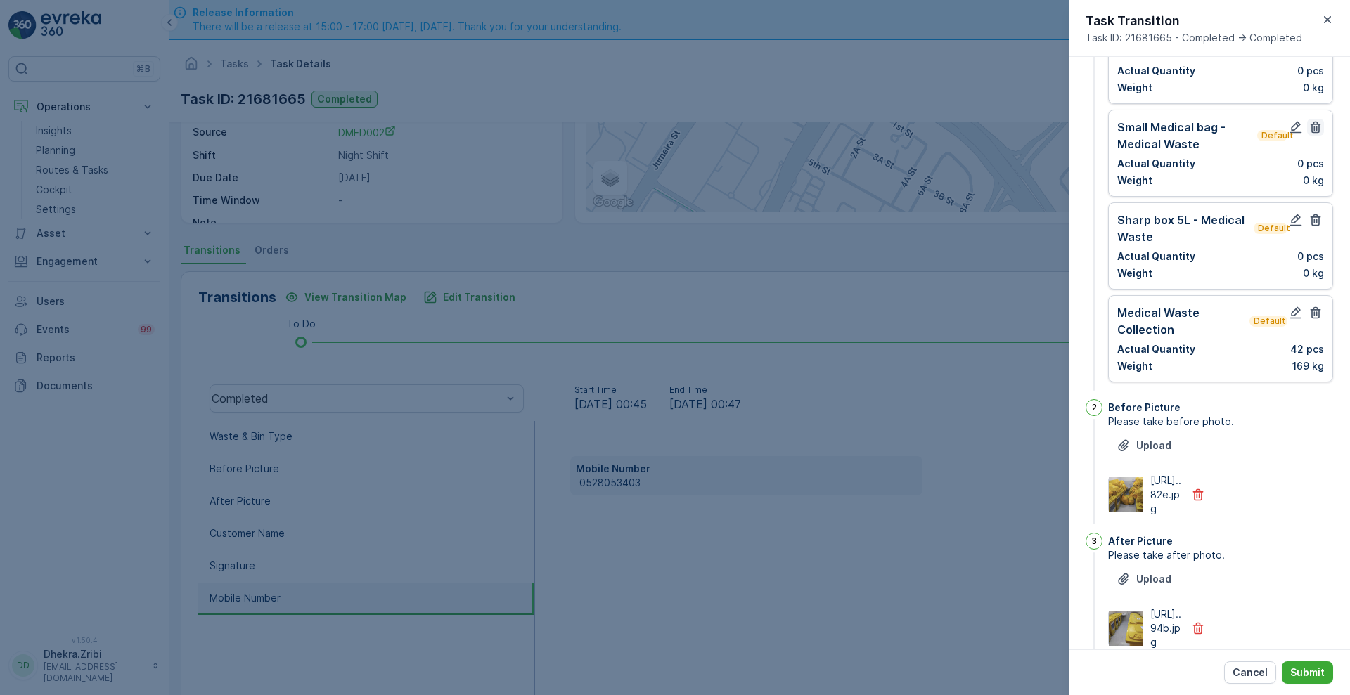
click at [1310, 129] on icon "button" at bounding box center [1316, 127] width 14 height 14
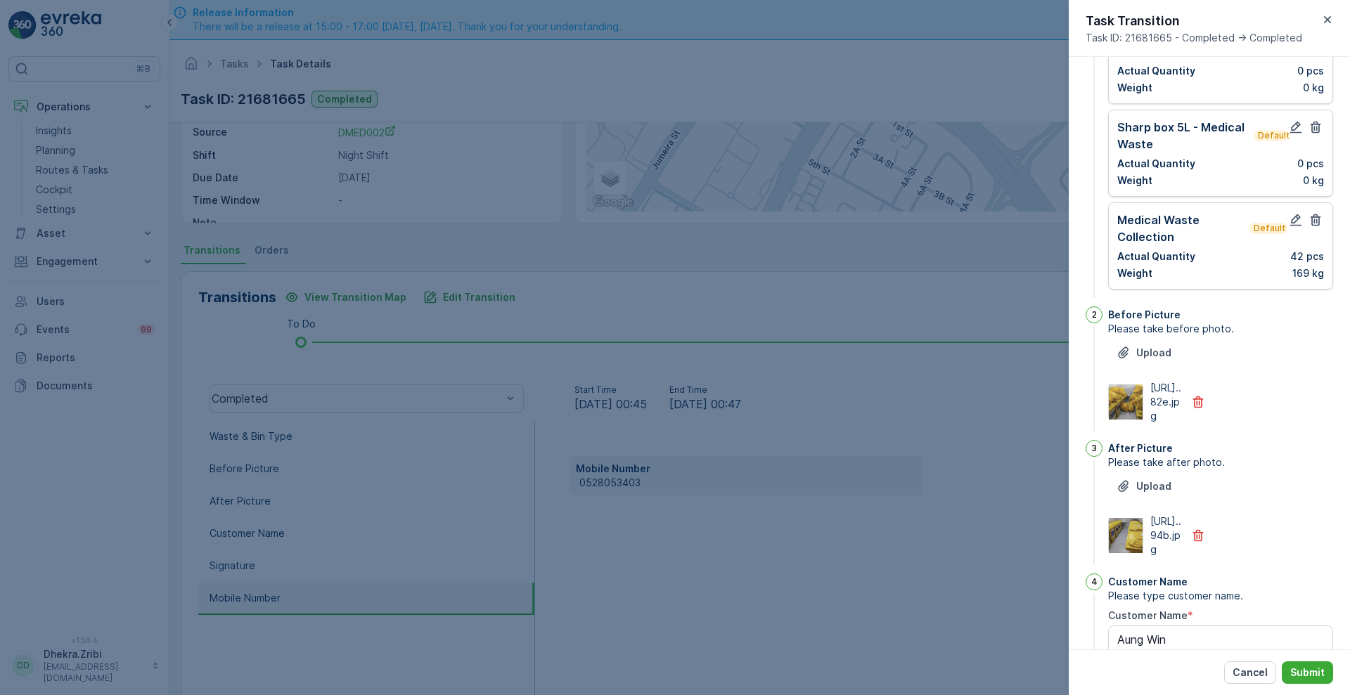
click at [1310, 129] on icon "button" at bounding box center [1316, 127] width 14 height 14
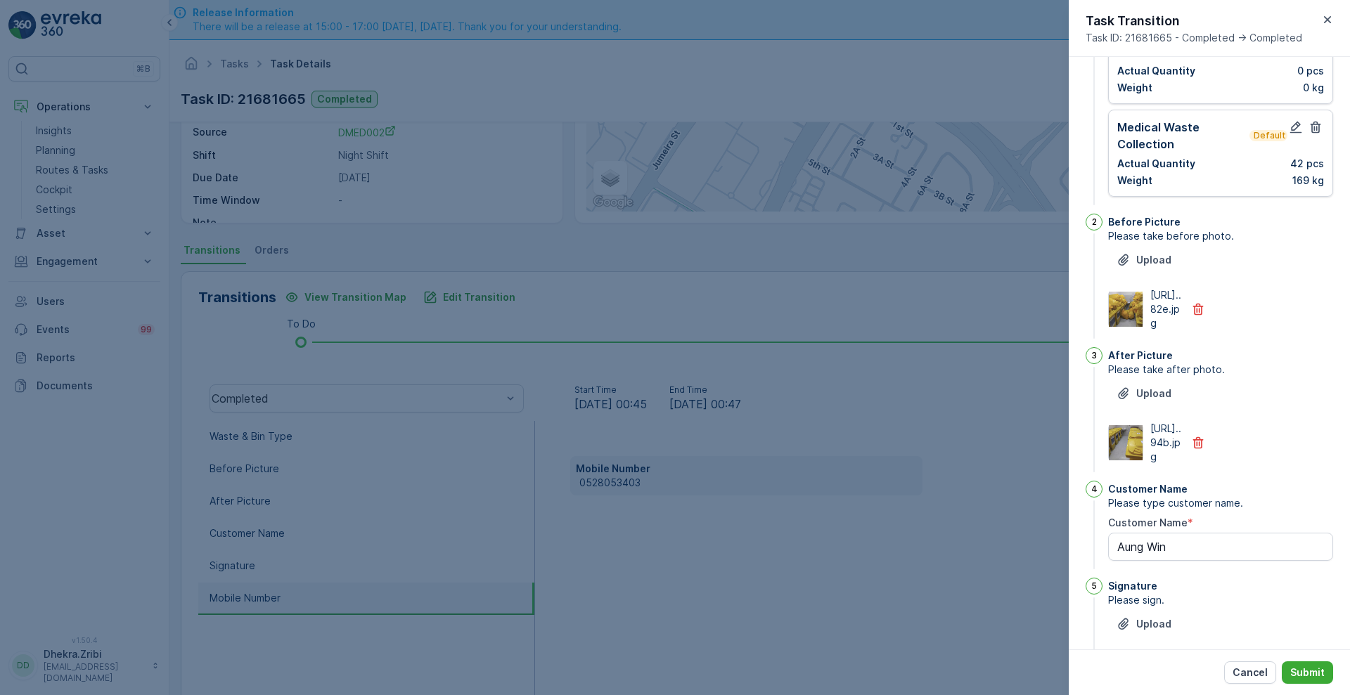
scroll to position [0, 0]
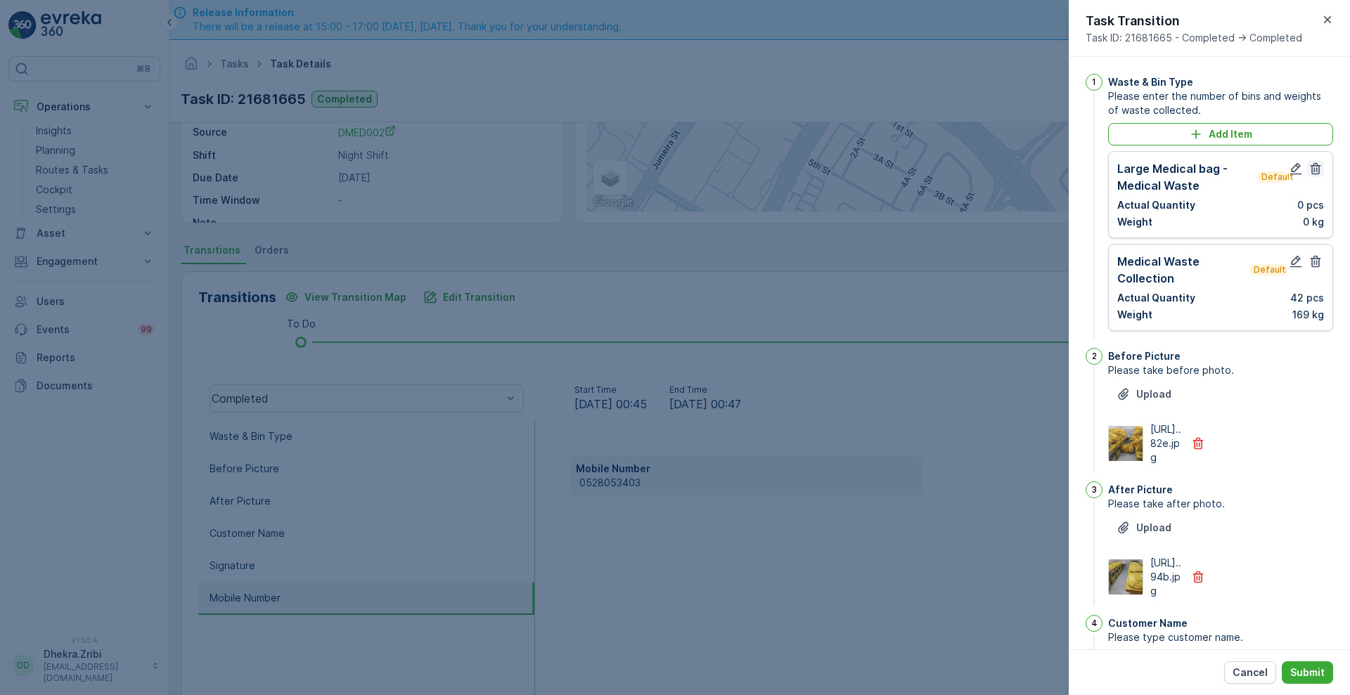
click at [1309, 168] on icon "button" at bounding box center [1316, 169] width 14 height 14
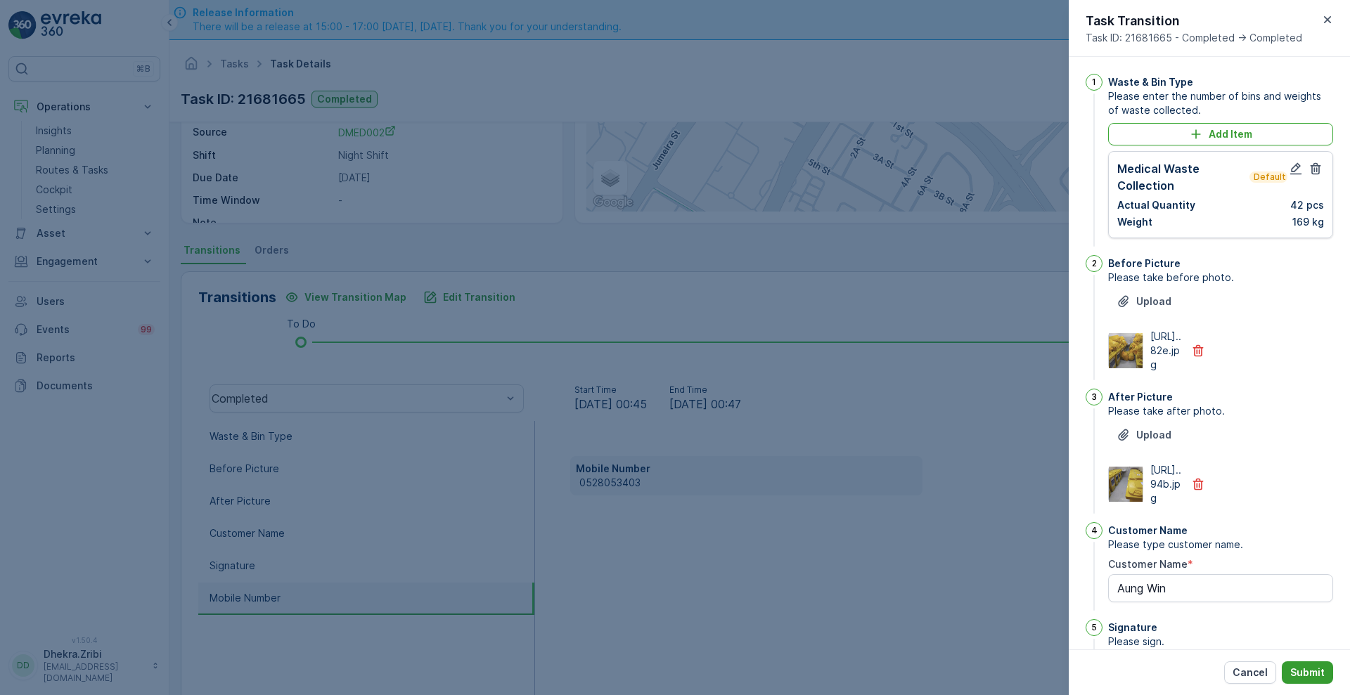
click at [1316, 681] on button "Submit" at bounding box center [1307, 673] width 51 height 23
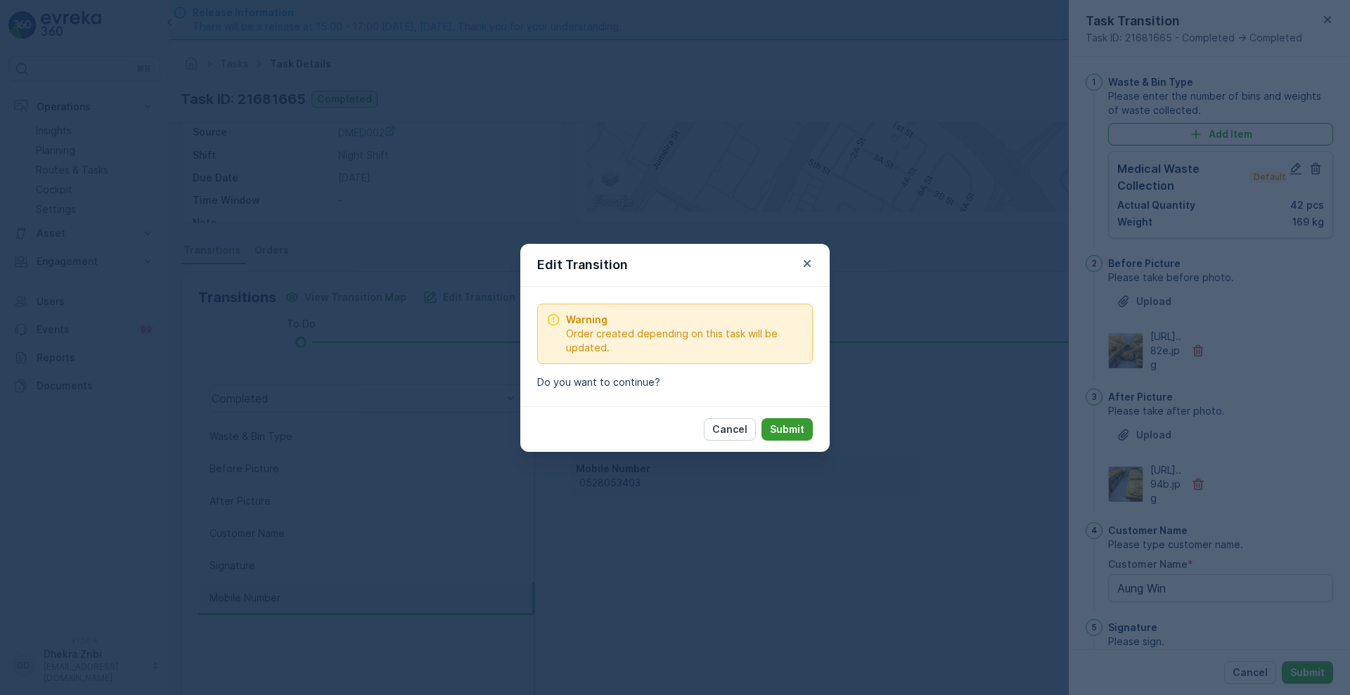
click at [785, 431] on p "Submit" at bounding box center [787, 430] width 34 height 14
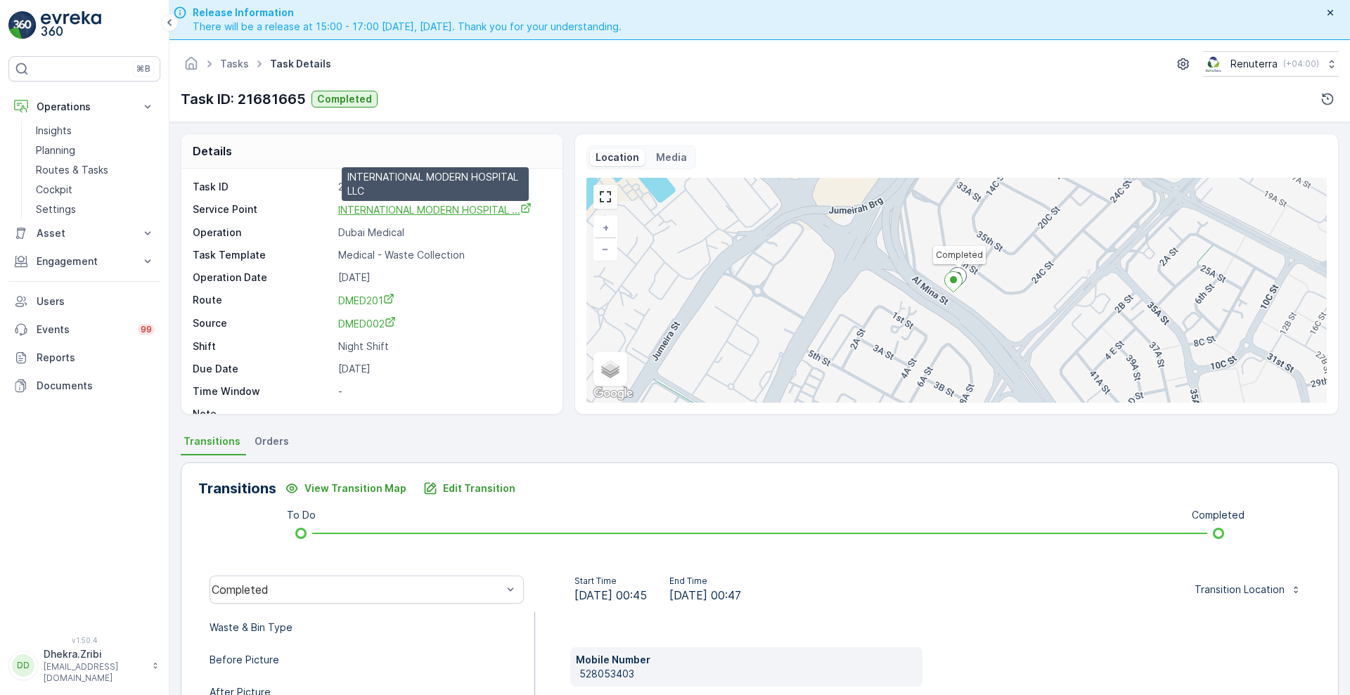
click at [440, 208] on span "INTERNATIONAL MODERN HOSPITAL ..." at bounding box center [434, 210] width 193 height 12
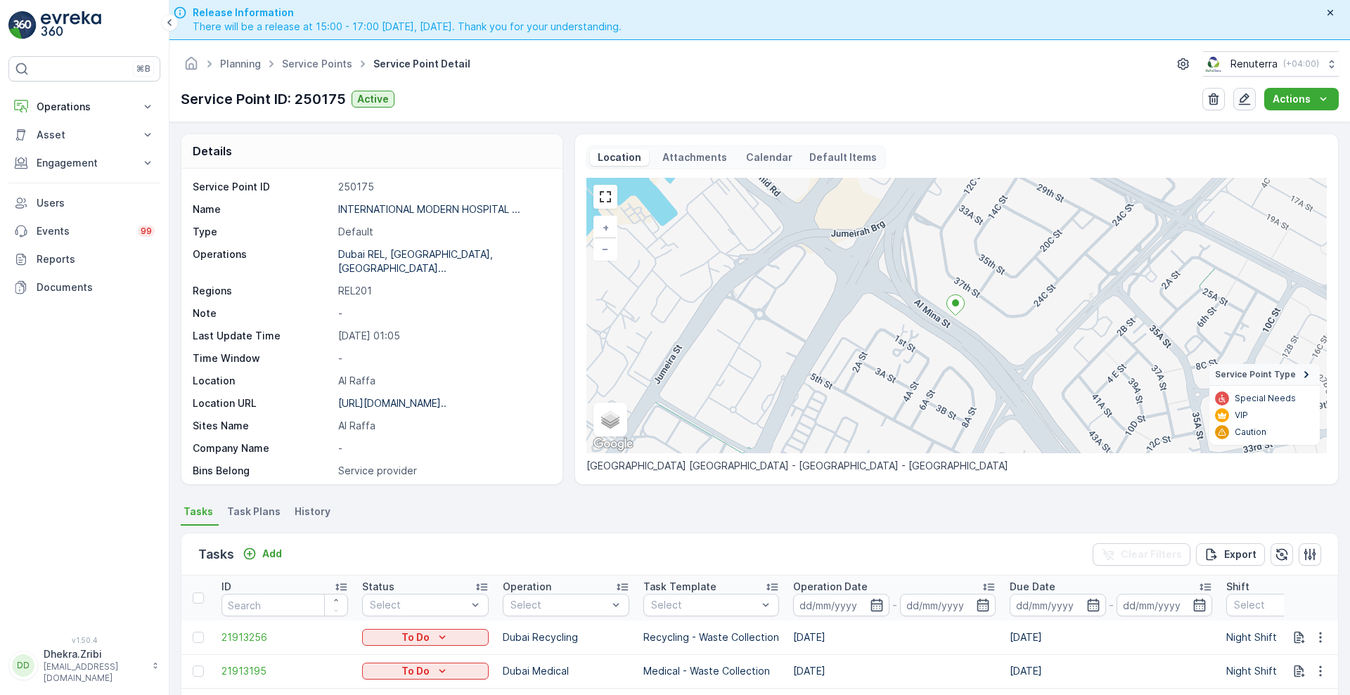
click at [1240, 94] on icon "button" at bounding box center [1245, 99] width 14 height 14
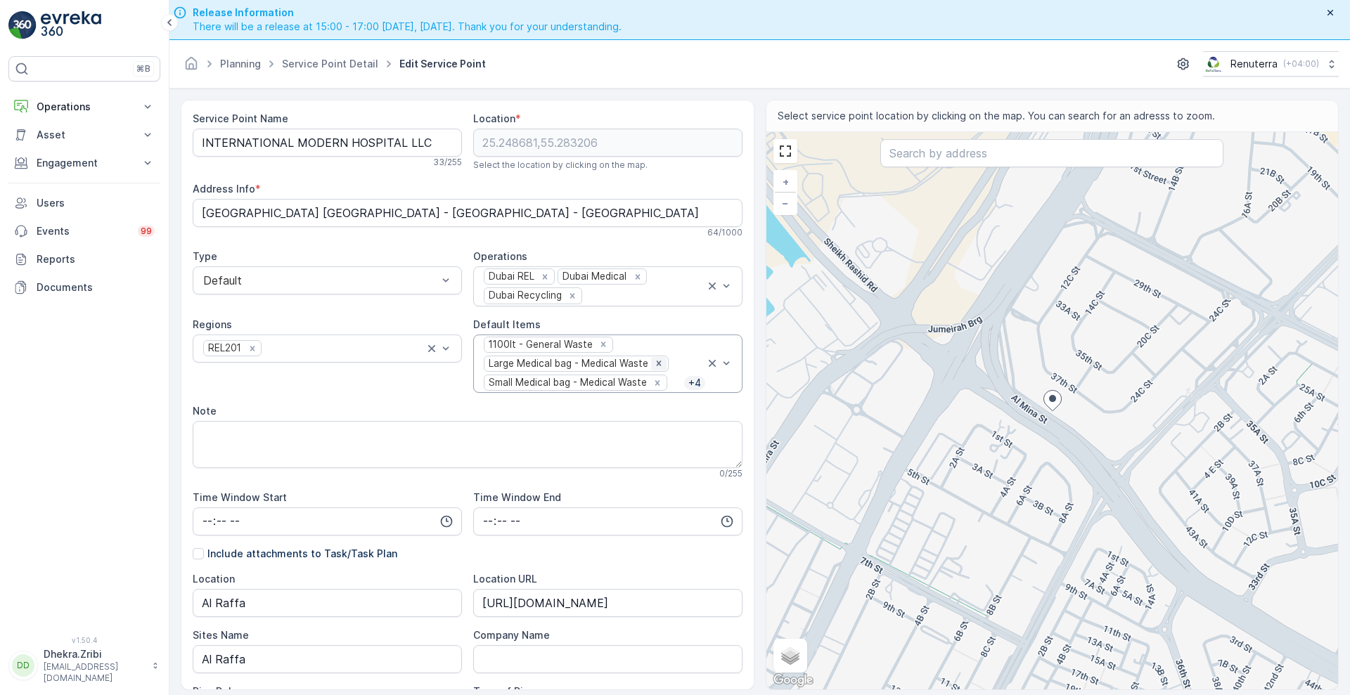
click at [651, 367] on div "Remove Large Medical bag - Medical Waste" at bounding box center [658, 363] width 15 height 13
click at [653, 367] on icon "Remove Small Medical bag - Medical Waste" at bounding box center [658, 364] width 10 height 10
click at [633, 367] on icon "Remove Sharp box 5L - Medical Waste" at bounding box center [636, 364] width 10 height 10
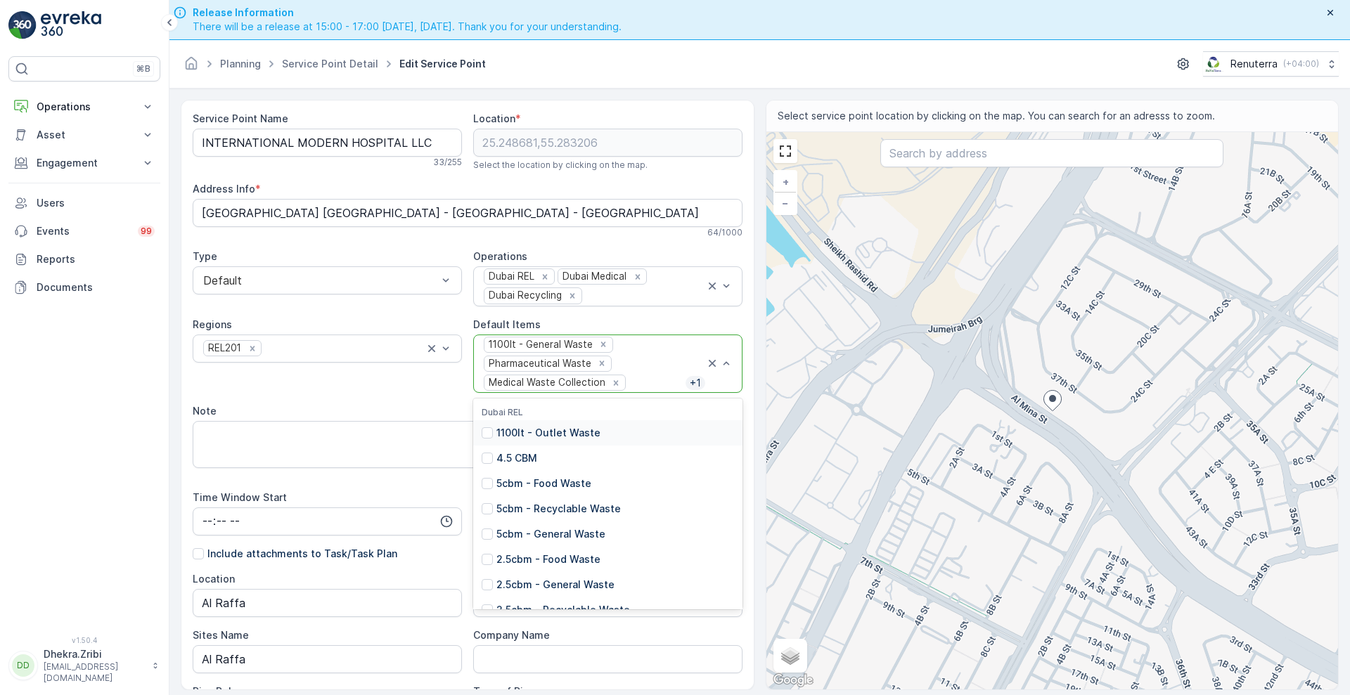
click at [639, 379] on div at bounding box center [656, 383] width 58 height 13
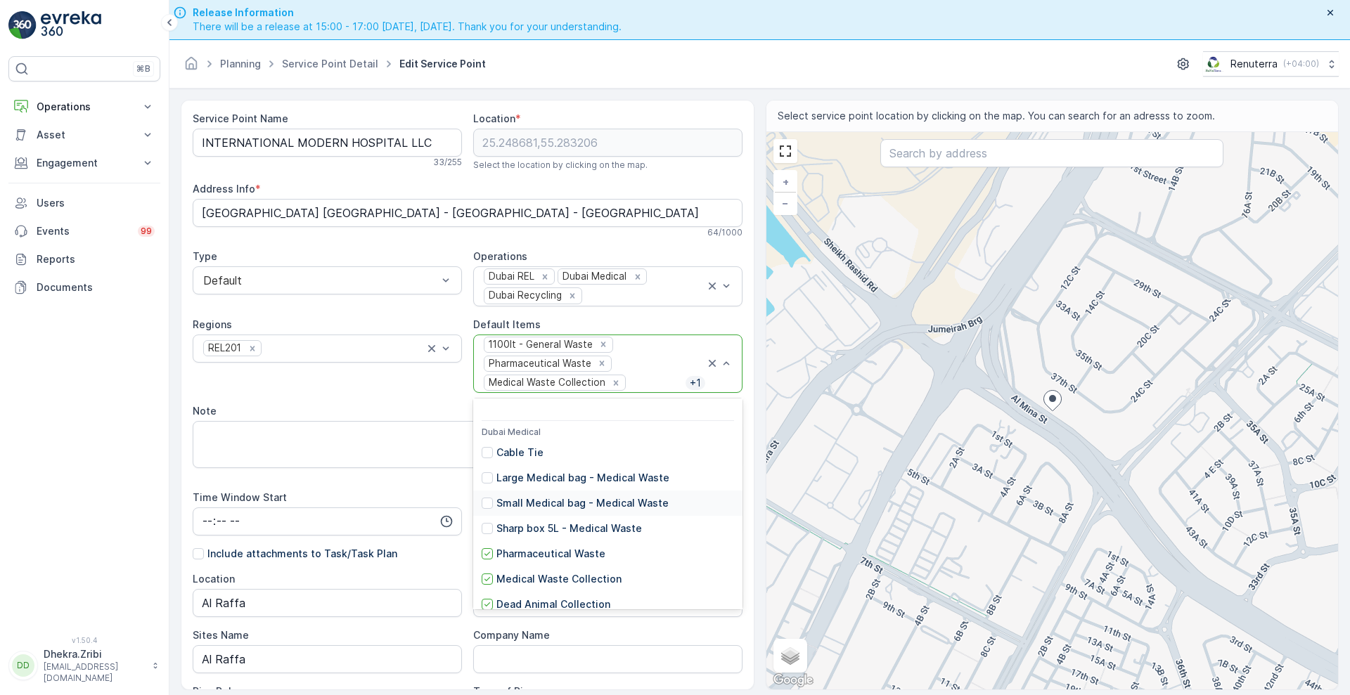
scroll to position [503, 0]
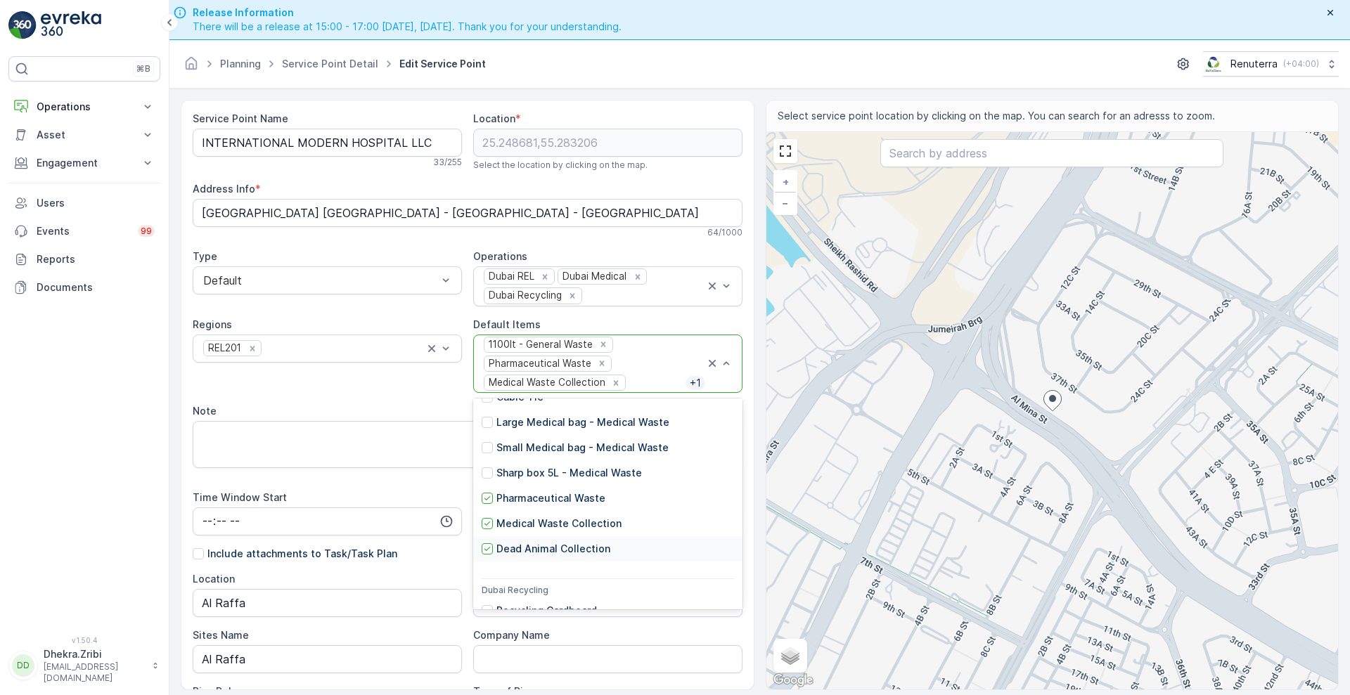
click at [488, 542] on div "Dead Animal Collection" at bounding box center [546, 549] width 129 height 14
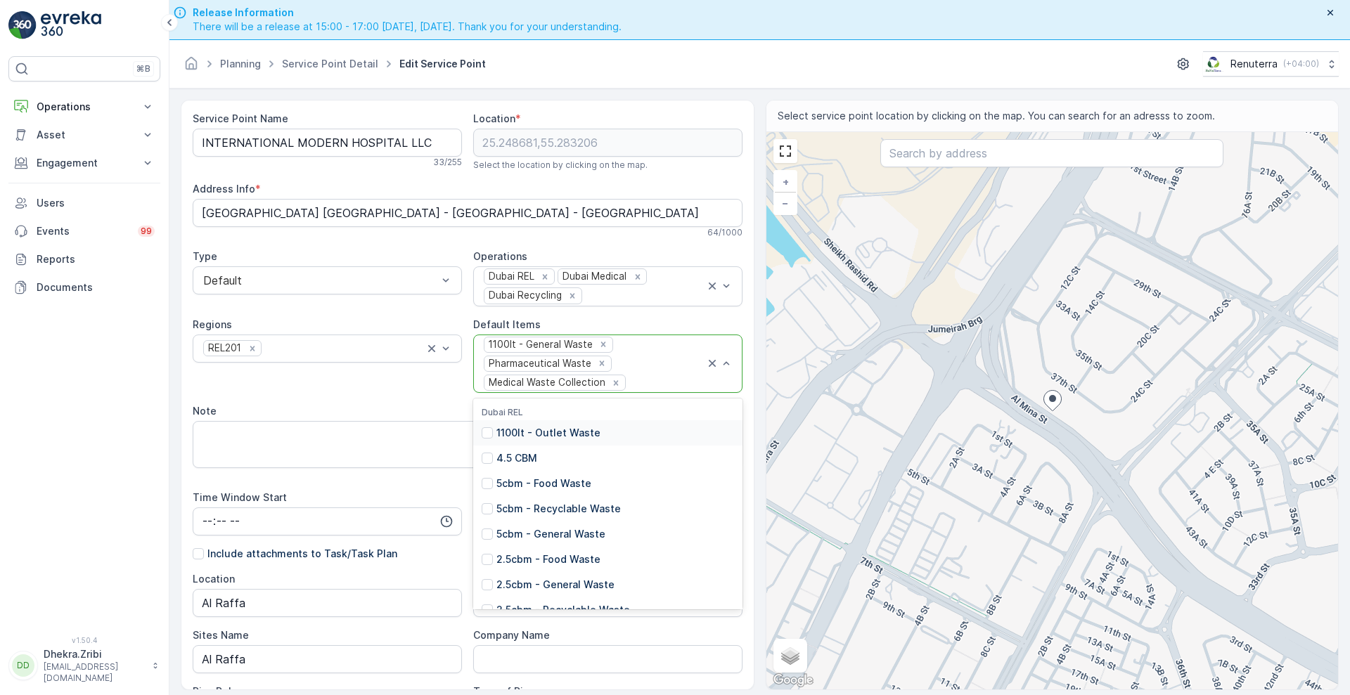
click at [628, 387] on div at bounding box center [666, 383] width 78 height 13
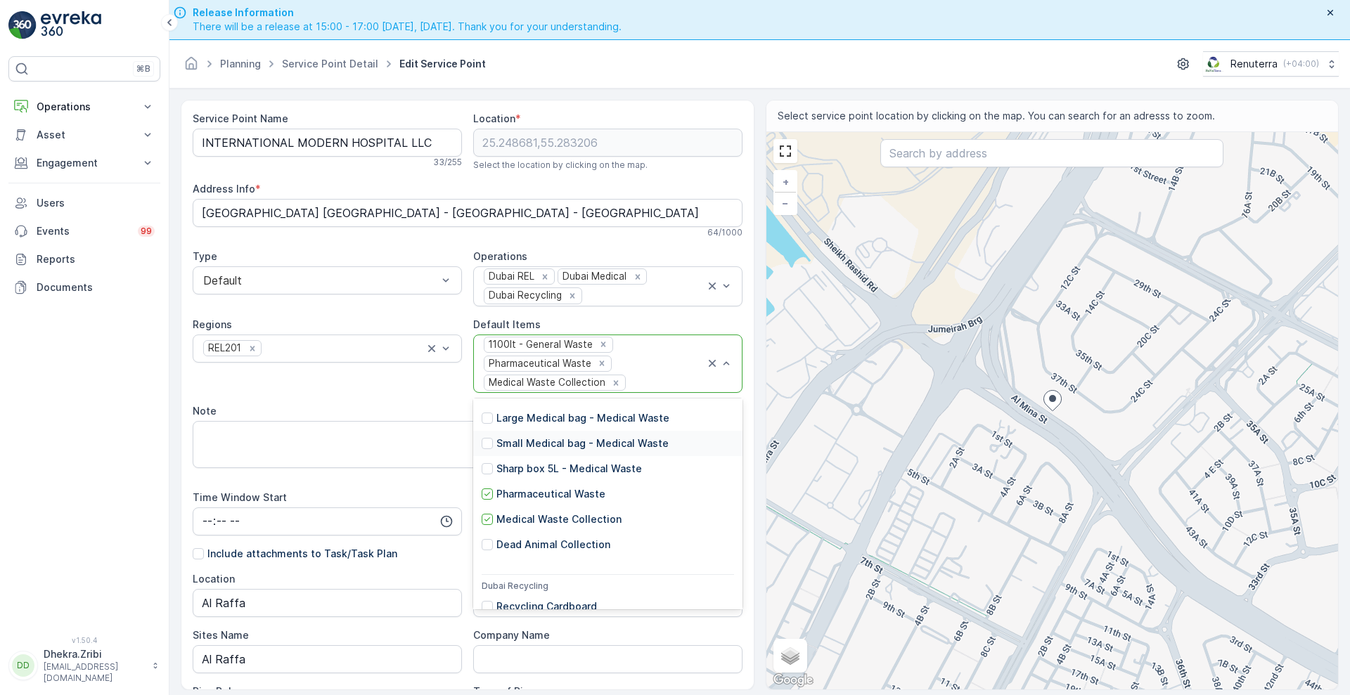
scroll to position [508, 0]
click at [483, 488] on icon at bounding box center [487, 493] width 10 height 10
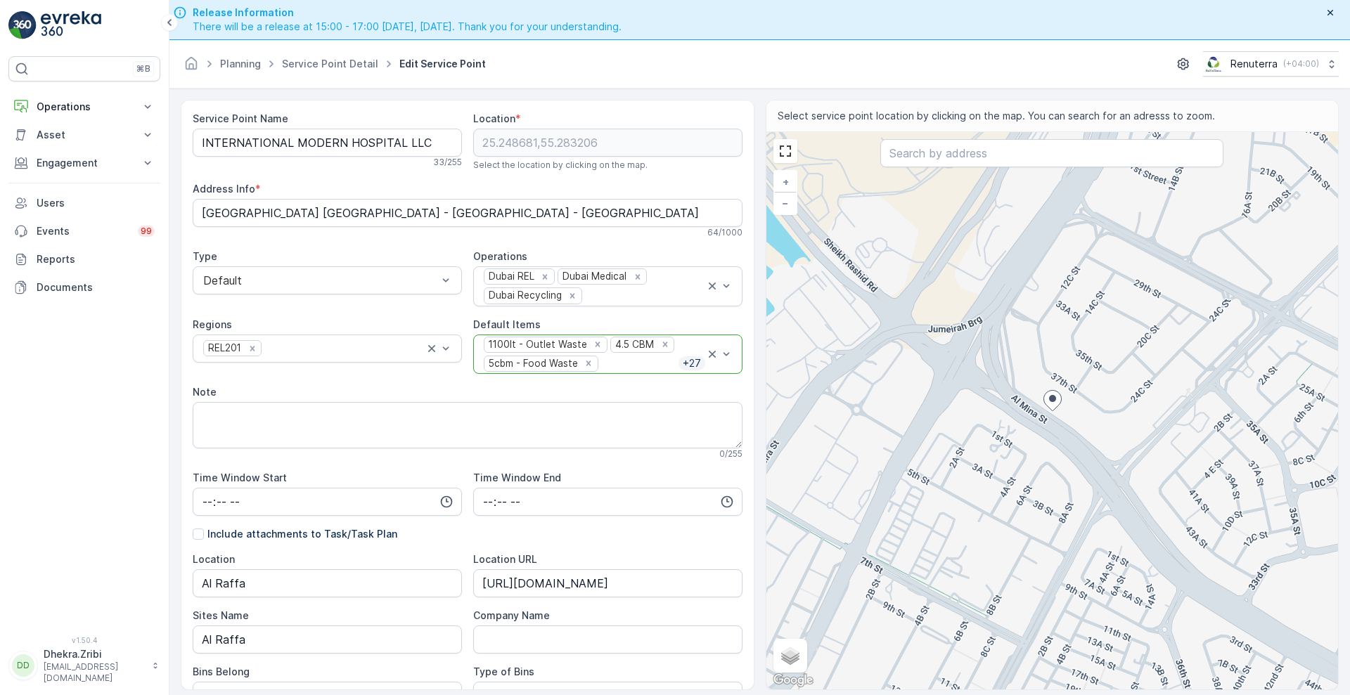
click at [608, 366] on div at bounding box center [639, 363] width 79 height 13
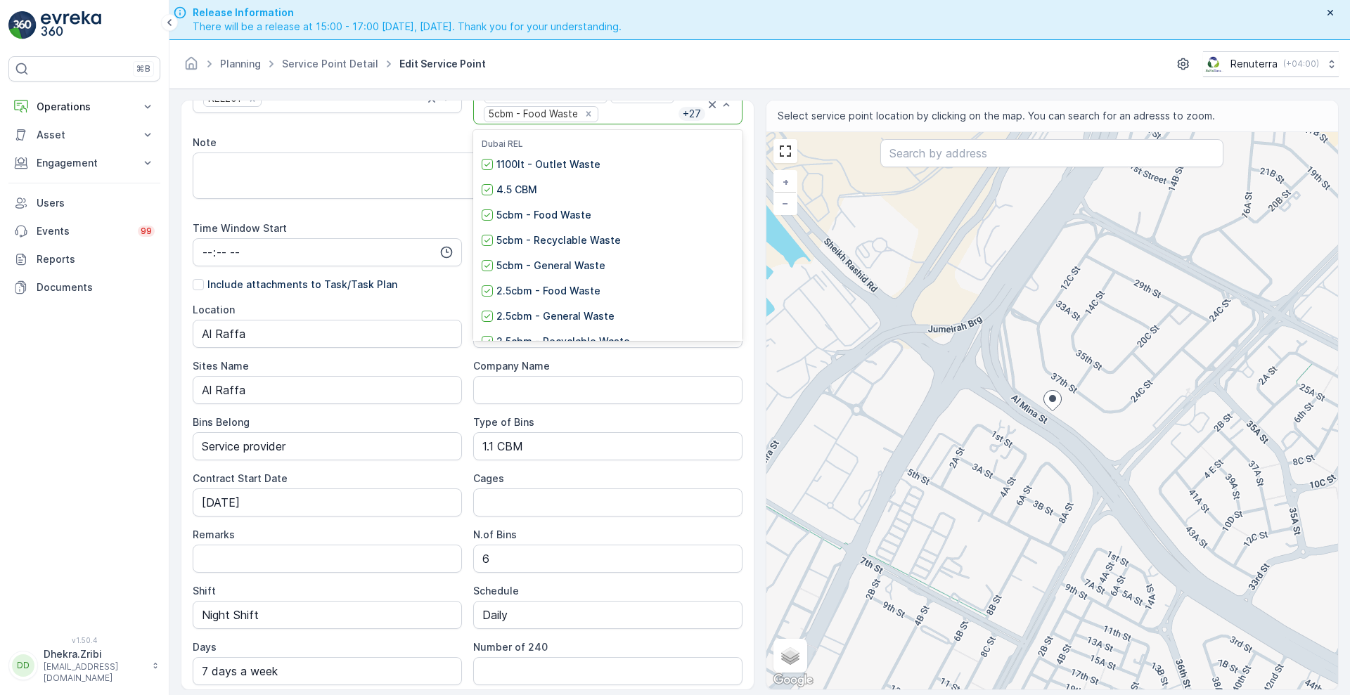
scroll to position [271, 0]
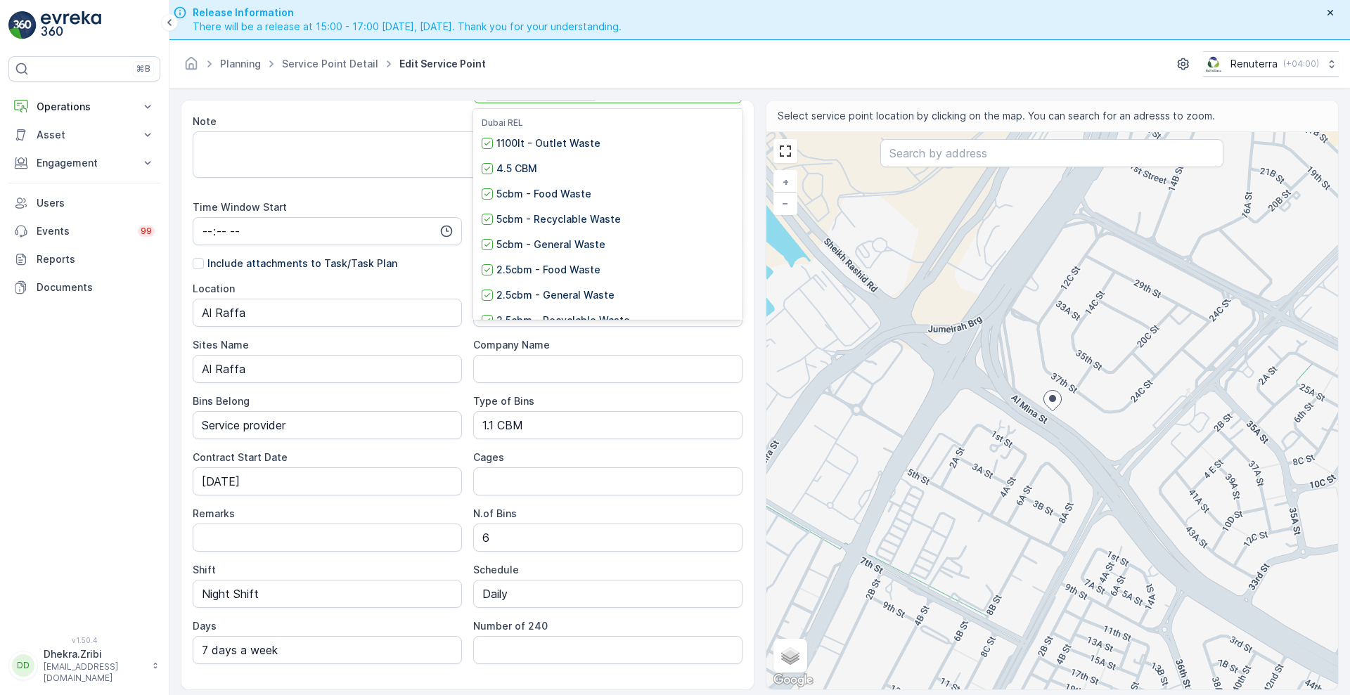
click at [83, 499] on div "⌘B Operations Insights Planning Routes & Tasks Cockpit Settings Asset Assets En…" at bounding box center [84, 337] width 152 height 563
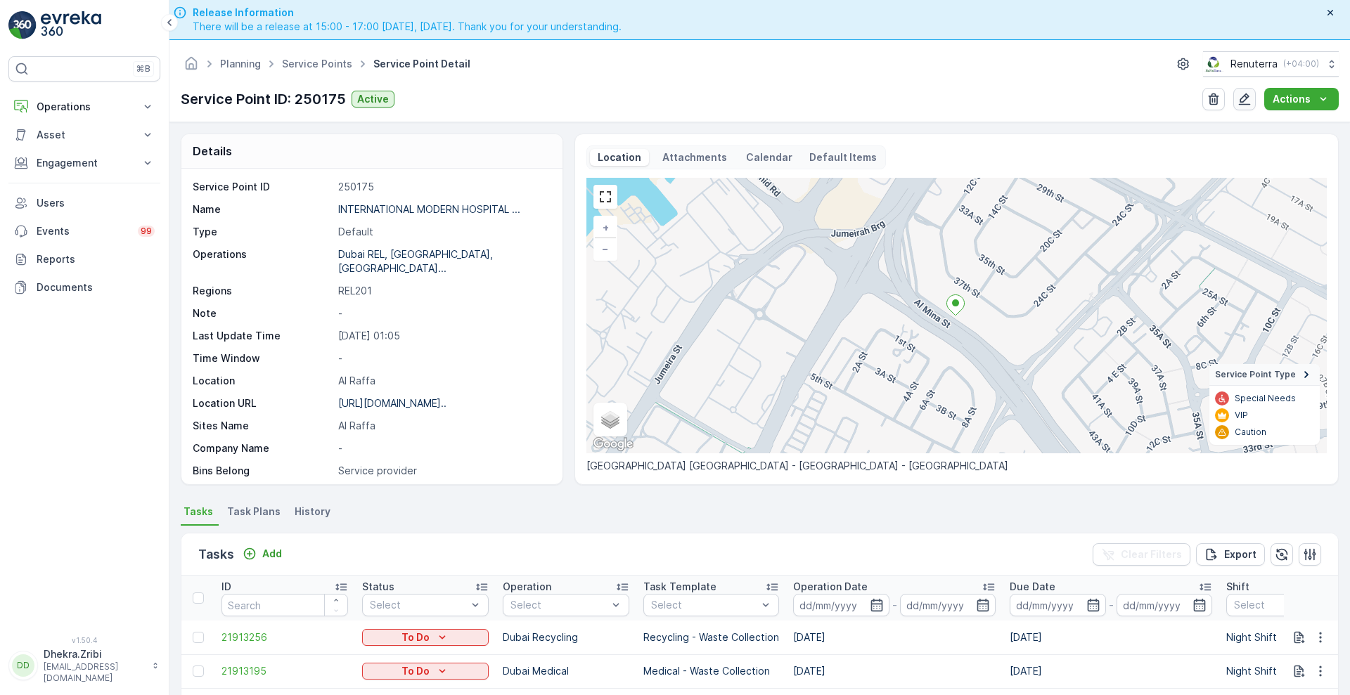
click at [1245, 94] on icon "button" at bounding box center [1245, 99] width 14 height 14
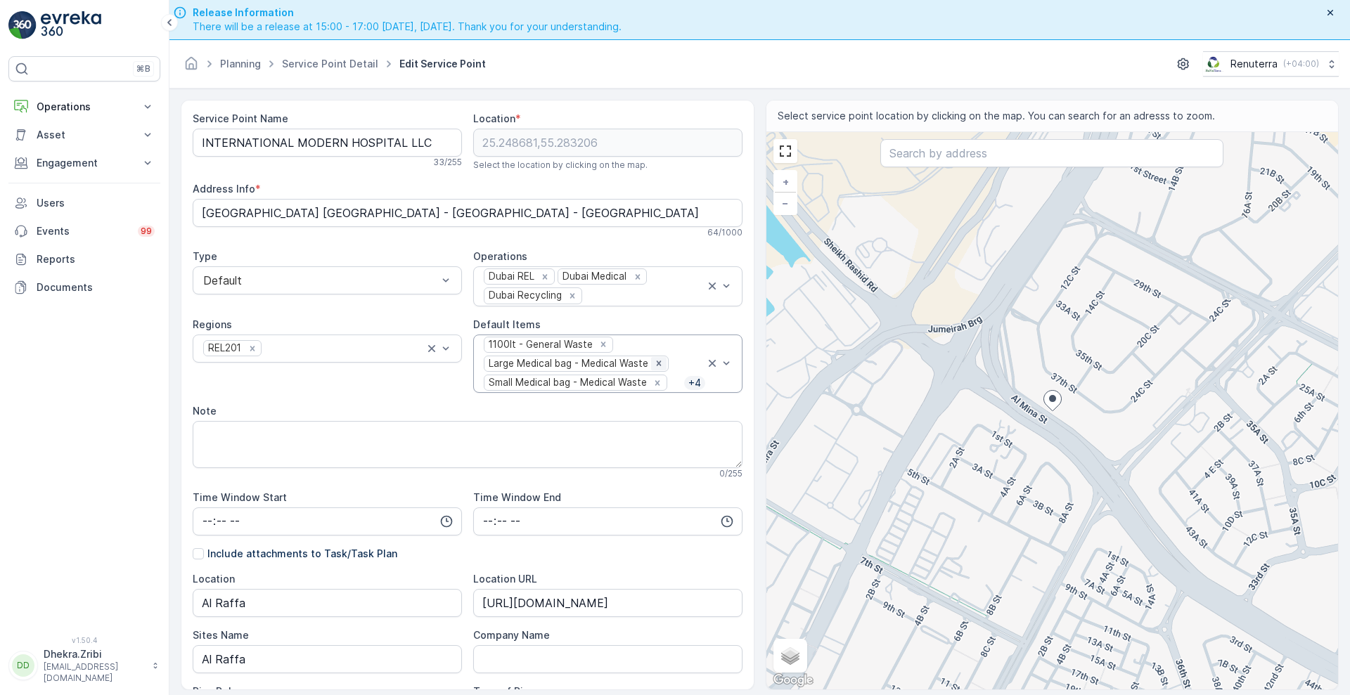
click at [658, 361] on icon "Remove Large Medical bag - Medical Waste" at bounding box center [659, 364] width 10 height 10
click at [658, 361] on icon "Remove Small Medical bag - Medical Waste" at bounding box center [657, 363] width 5 height 5
click at [597, 385] on icon "Remove Pharmaceutical Waste" at bounding box center [602, 383] width 10 height 10
click at [631, 360] on icon "Remove Sharp box 5L - Medical Waste" at bounding box center [636, 364] width 10 height 10
click at [601, 383] on icon "Remove Dead Animal Collection" at bounding box center [606, 383] width 10 height 10
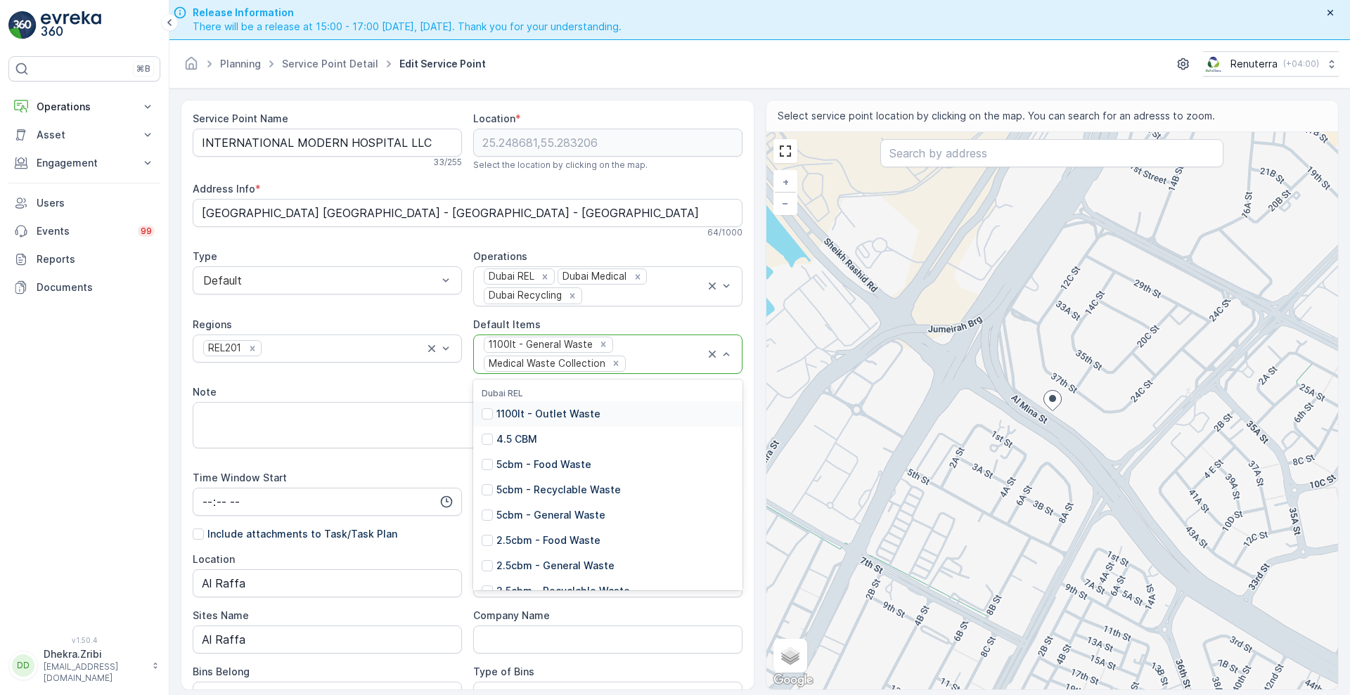
click at [647, 360] on div at bounding box center [666, 363] width 78 height 13
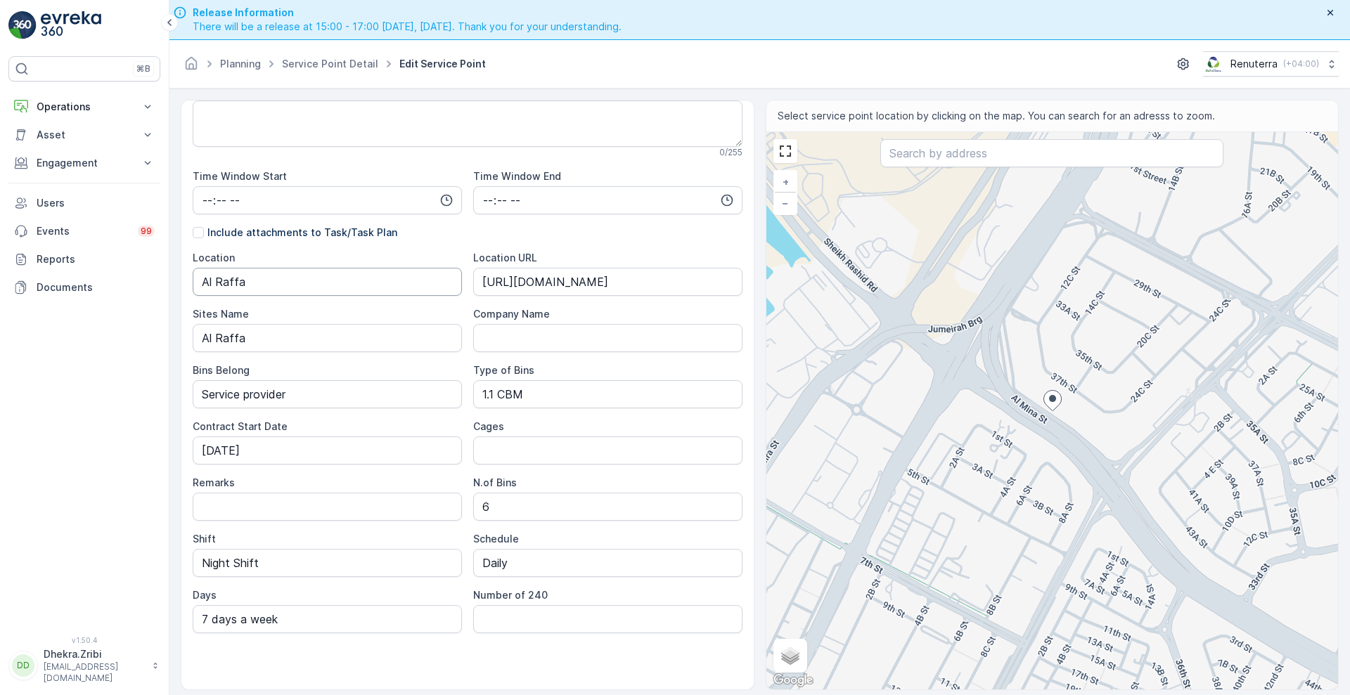
scroll to position [40, 0]
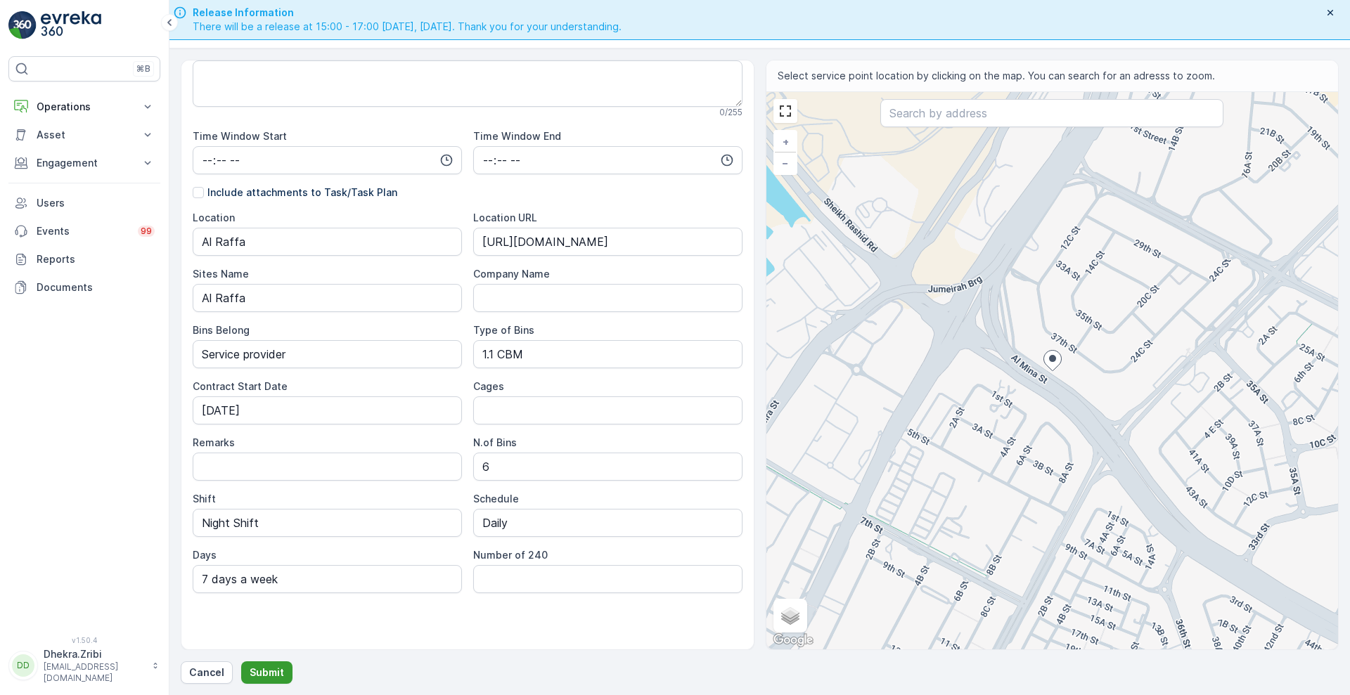
click at [269, 674] on p "Submit" at bounding box center [267, 673] width 34 height 14
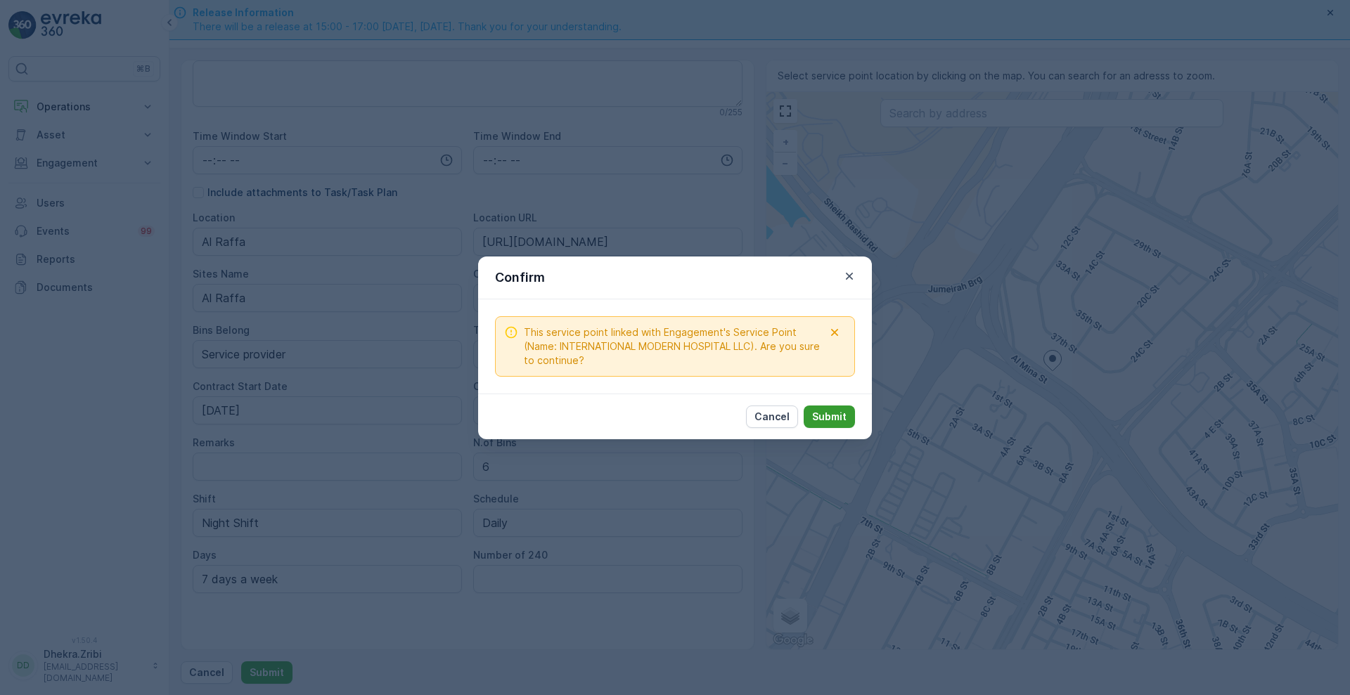
click at [821, 411] on p "Submit" at bounding box center [829, 417] width 34 height 14
